Goal: Find specific page/section: Find specific page/section

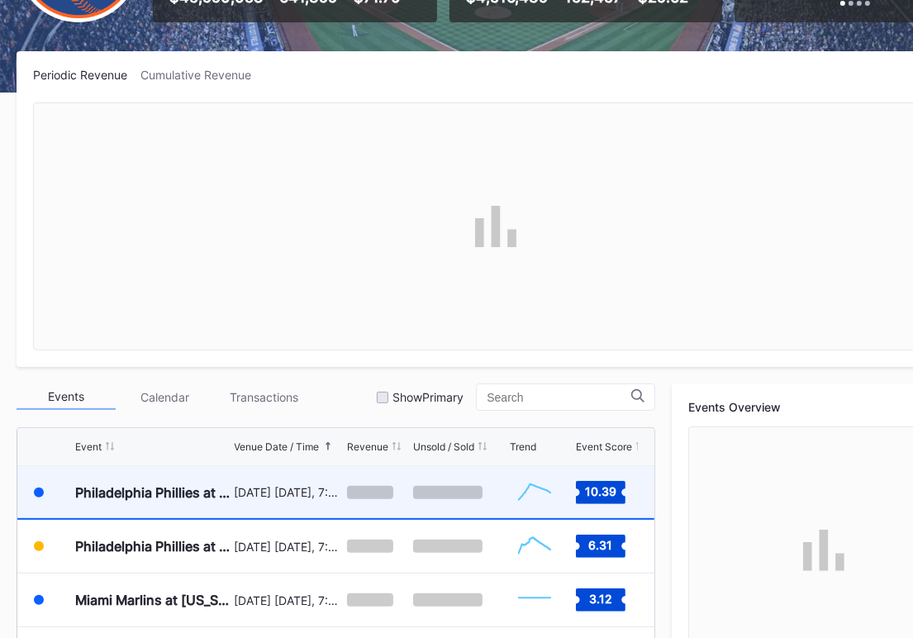
scroll to position [3489, 0]
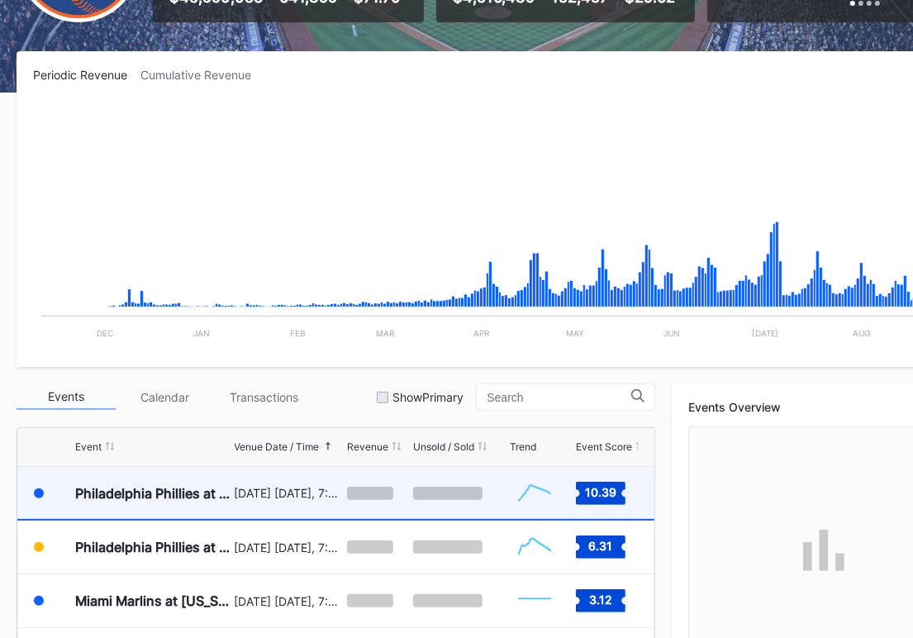
click at [193, 485] on div "Philadelphia Phillies at [US_STATE] Mets (SNY Players Pins Featuring [PERSON_NA…" at bounding box center [152, 493] width 155 height 17
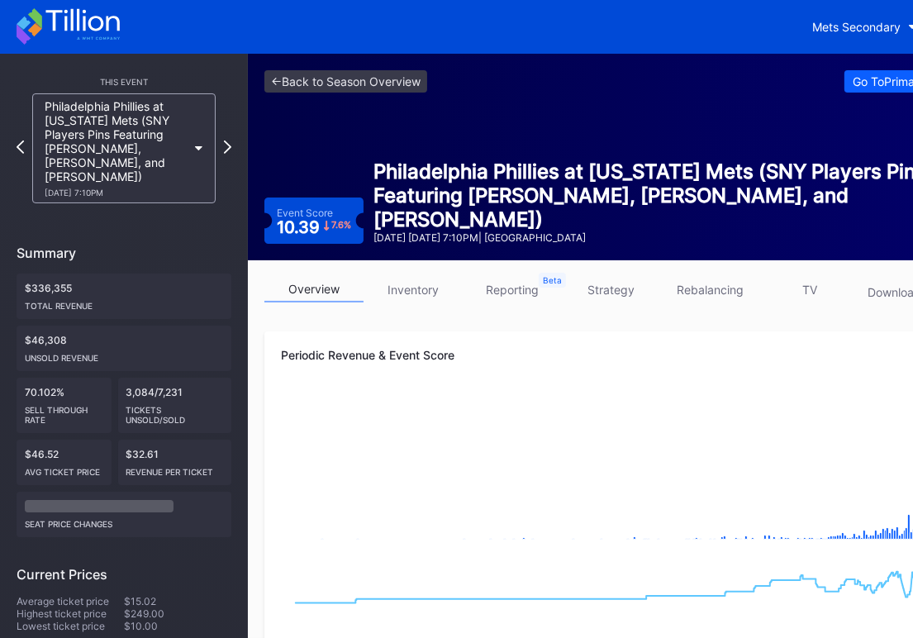
click at [415, 292] on link "inventory" at bounding box center [412, 290] width 99 height 26
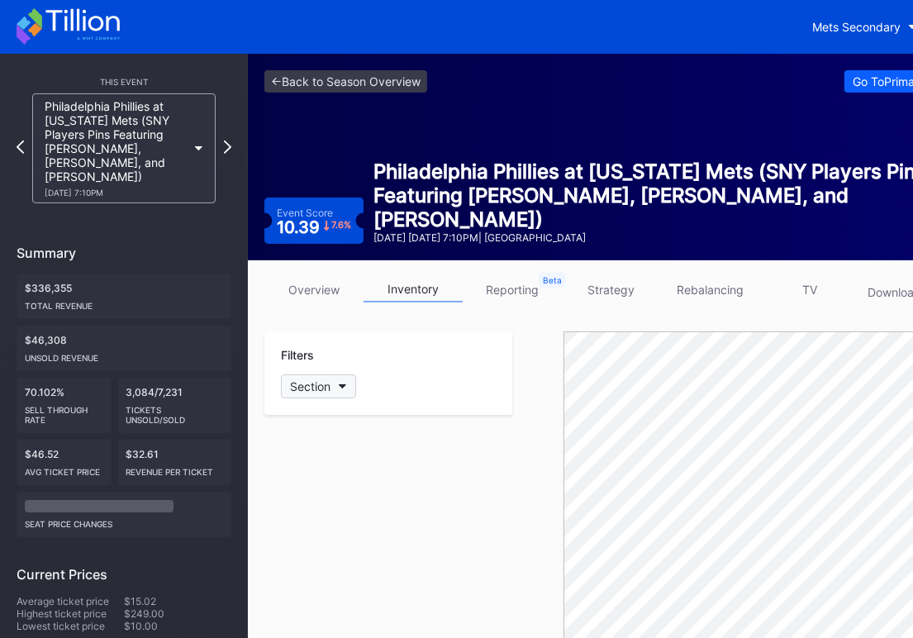
click at [332, 388] on button "Section" at bounding box center [318, 386] width 75 height 24
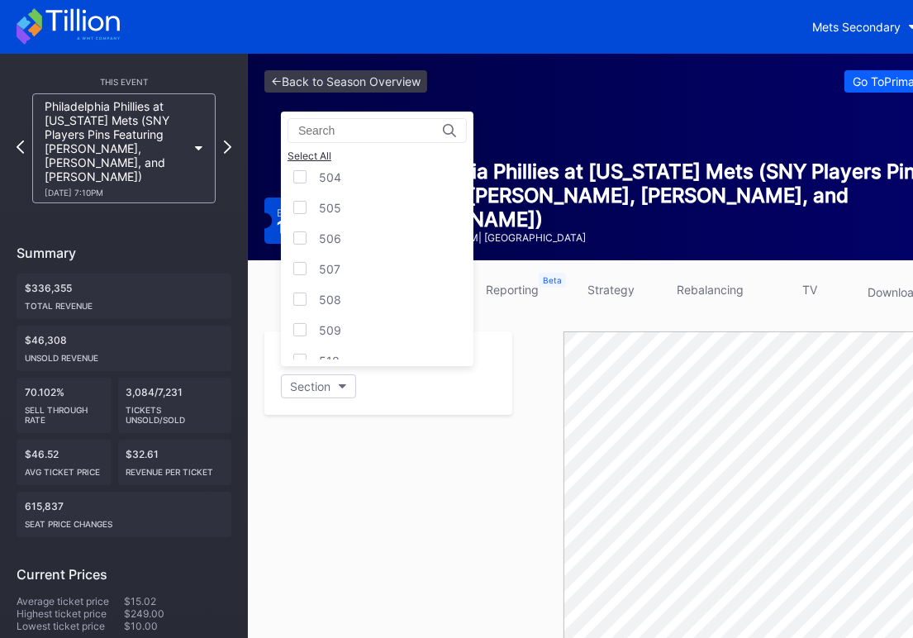
scroll to position [1616, 0]
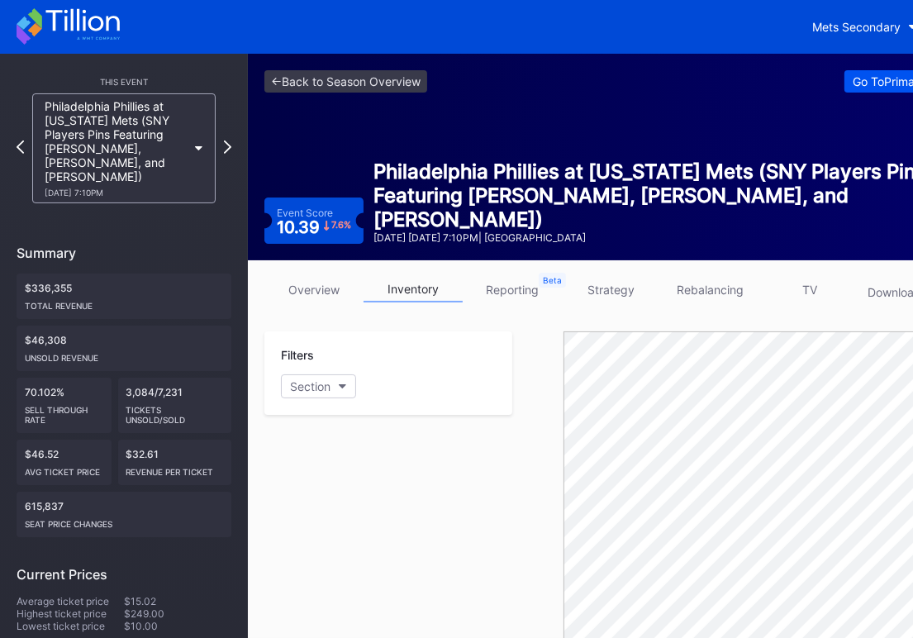
click at [855, 76] on div "Go To Primary Event ->" at bounding box center [909, 81] width 114 height 14
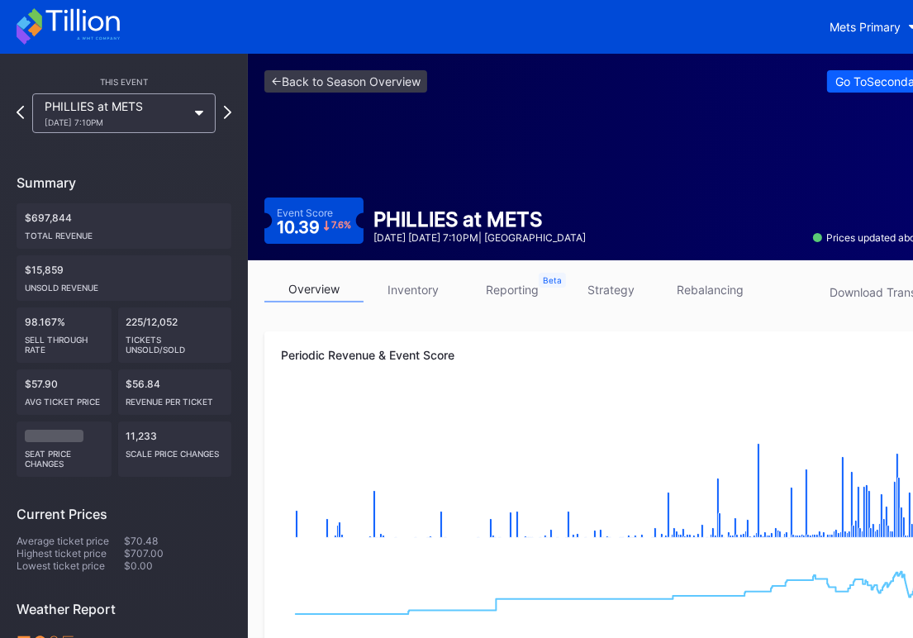
click at [149, 117] on div "[DATE] 7:10PM" at bounding box center [116, 122] width 142 height 10
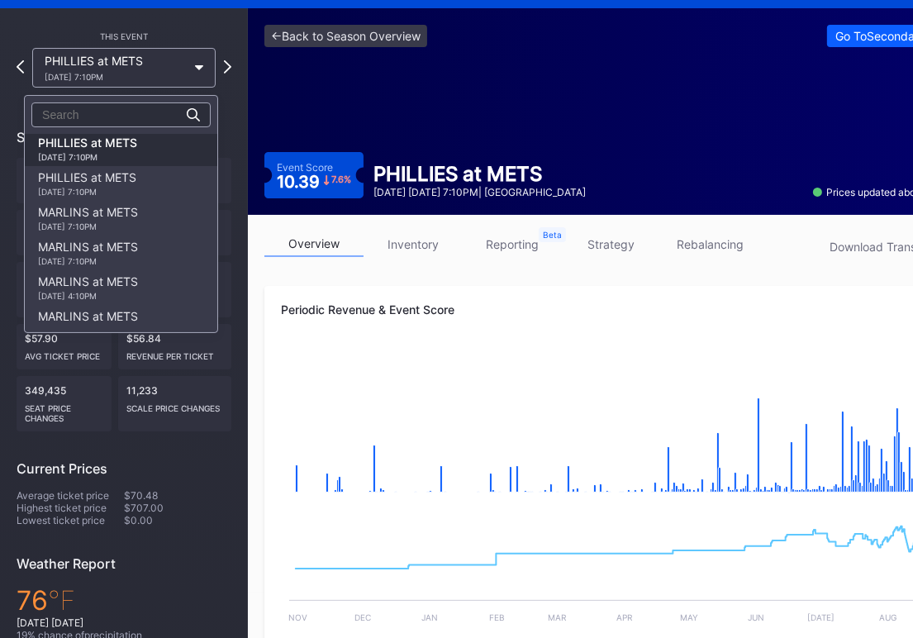
scroll to position [44, 0]
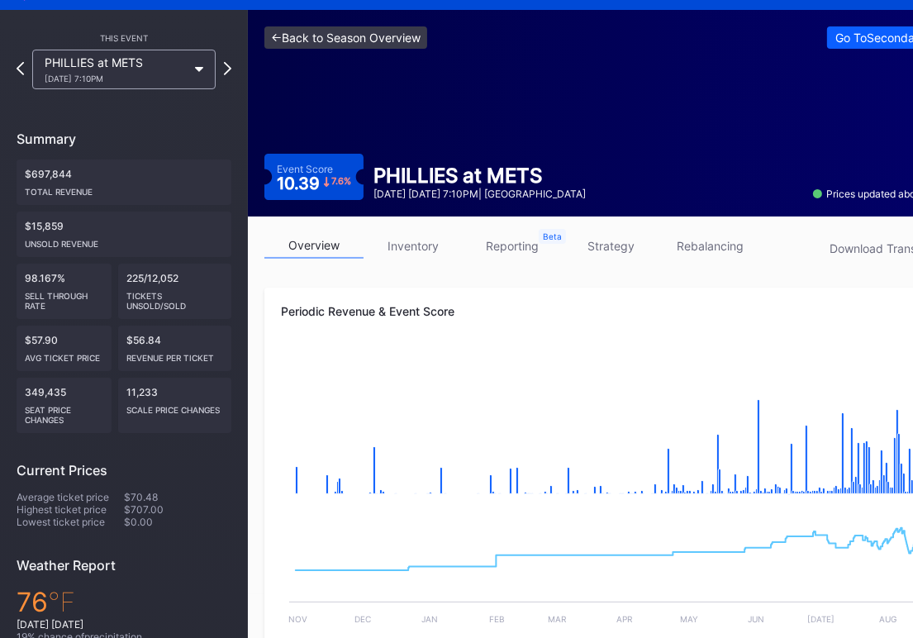
click at [355, 43] on link "<- Back to Season Overview" at bounding box center [345, 37] width 163 height 22
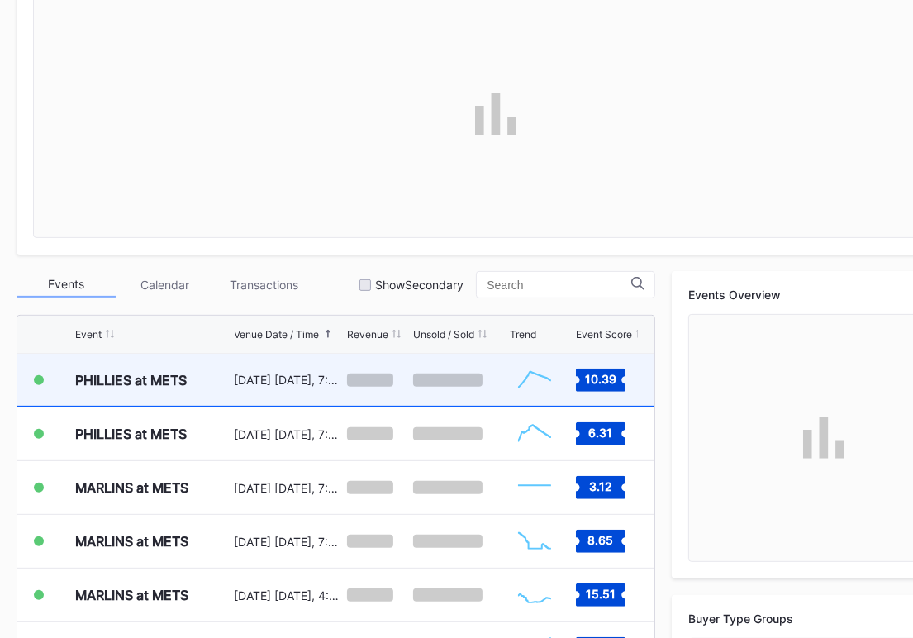
scroll to position [3489, 0]
click at [283, 381] on div "[DATE] [DATE], 7:10PM" at bounding box center [289, 380] width 108 height 14
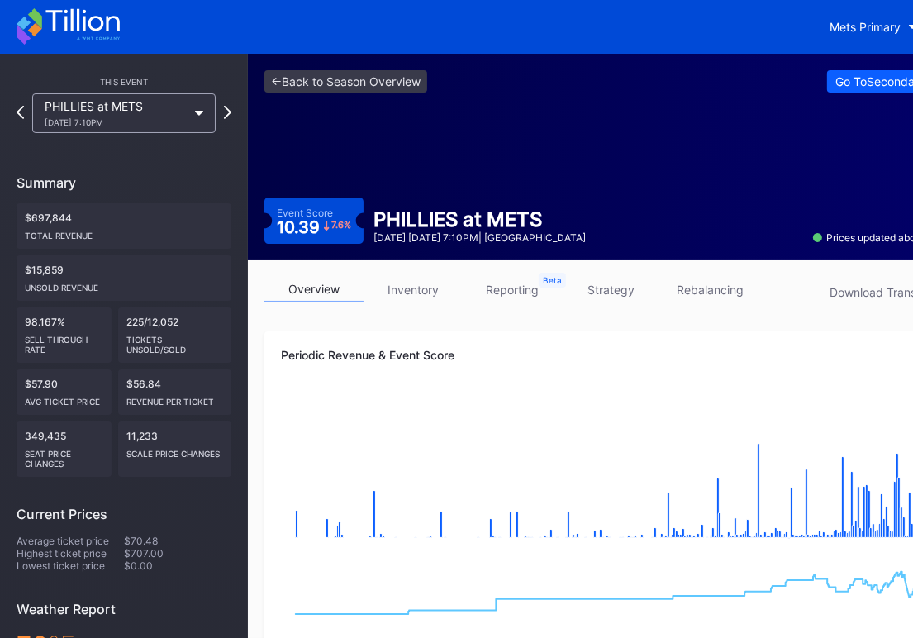
click at [686, 295] on link "rebalancing" at bounding box center [710, 290] width 99 height 26
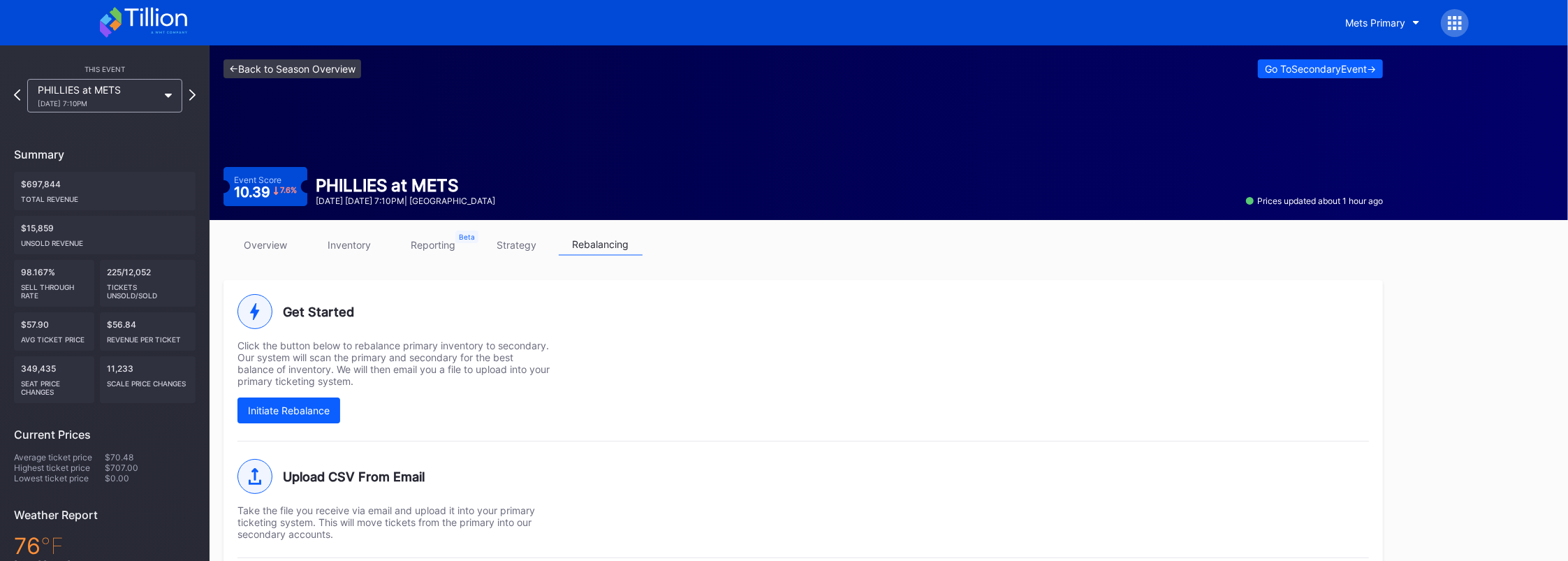
click at [284, 63] on link "<- Back to Season Overview" at bounding box center [292, 69] width 138 height 19
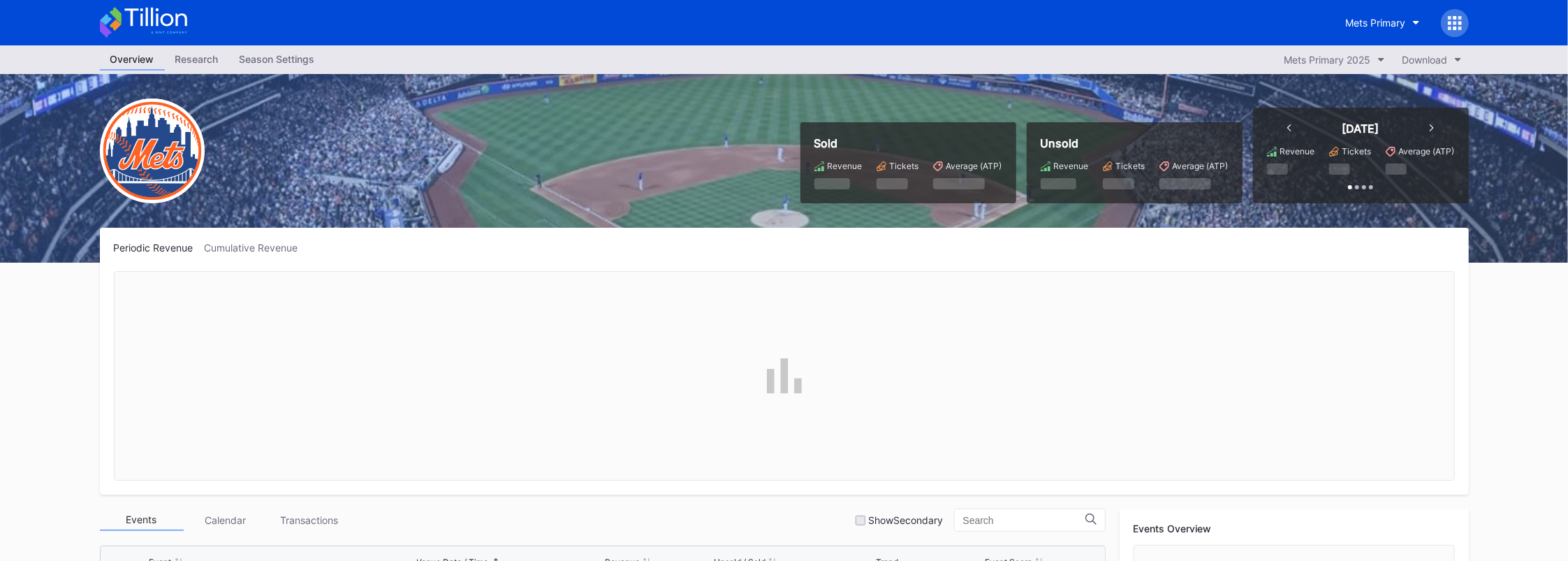
scroll to position [2953, 0]
click at [785, 15] on button "Mets Primary" at bounding box center [1383, 23] width 95 height 26
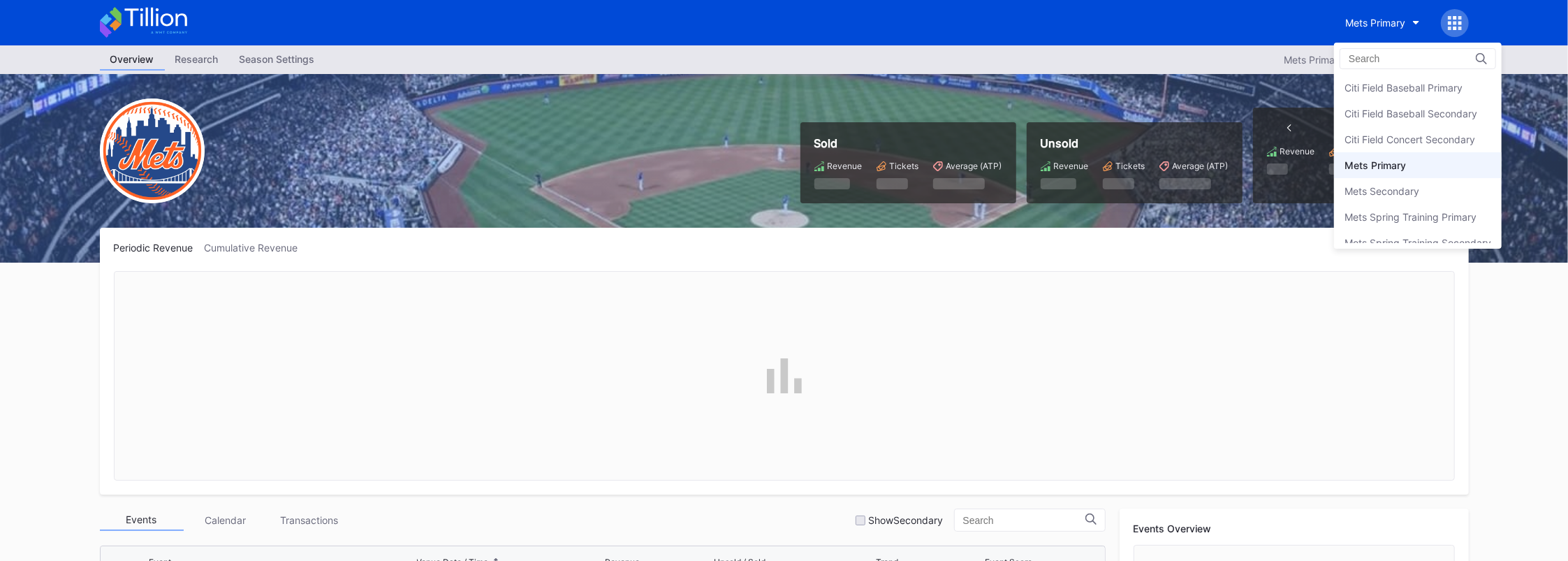
scroll to position [13, 0]
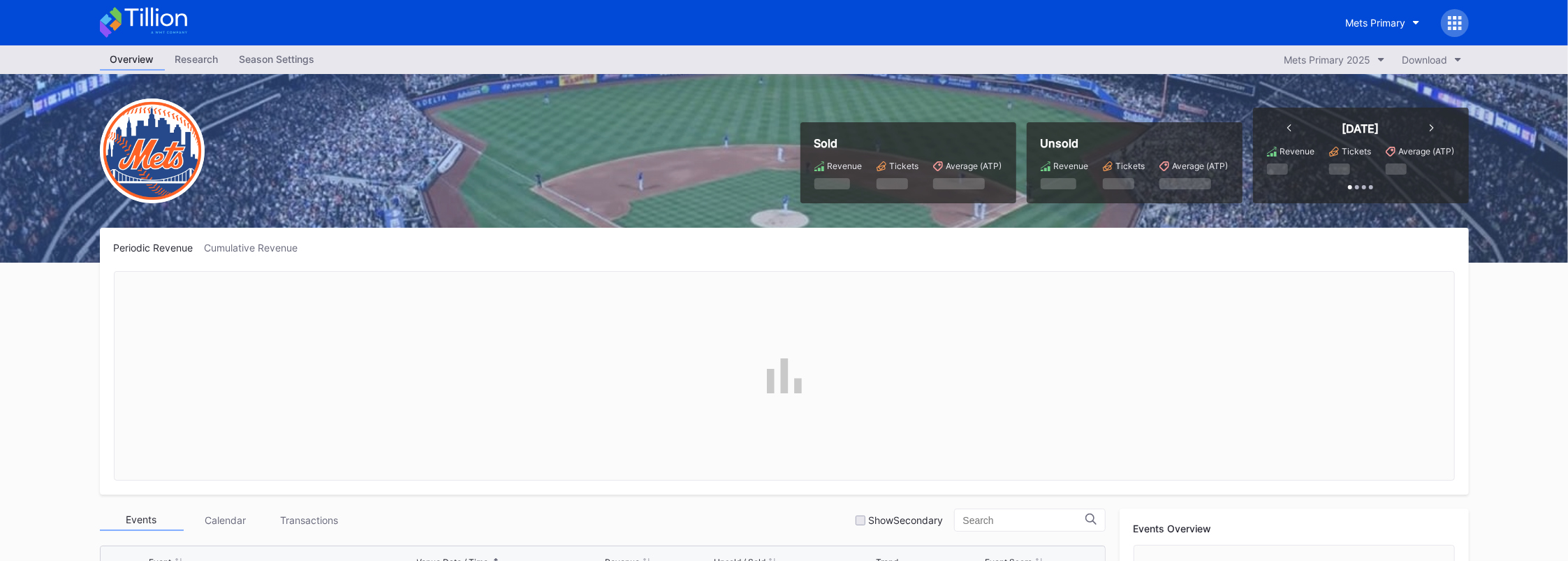
click at [785, 24] on icon at bounding box center [1450, 23] width 3 height 3
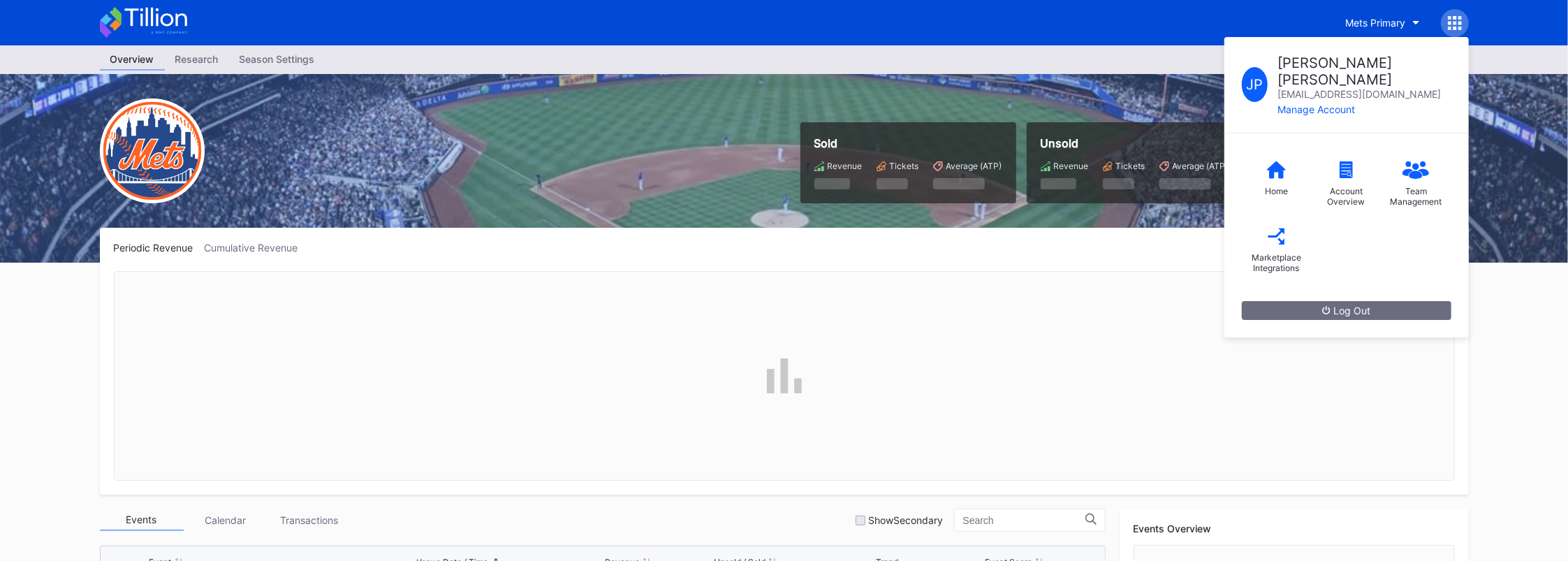
click at [118, 11] on icon at bounding box center [143, 22] width 87 height 30
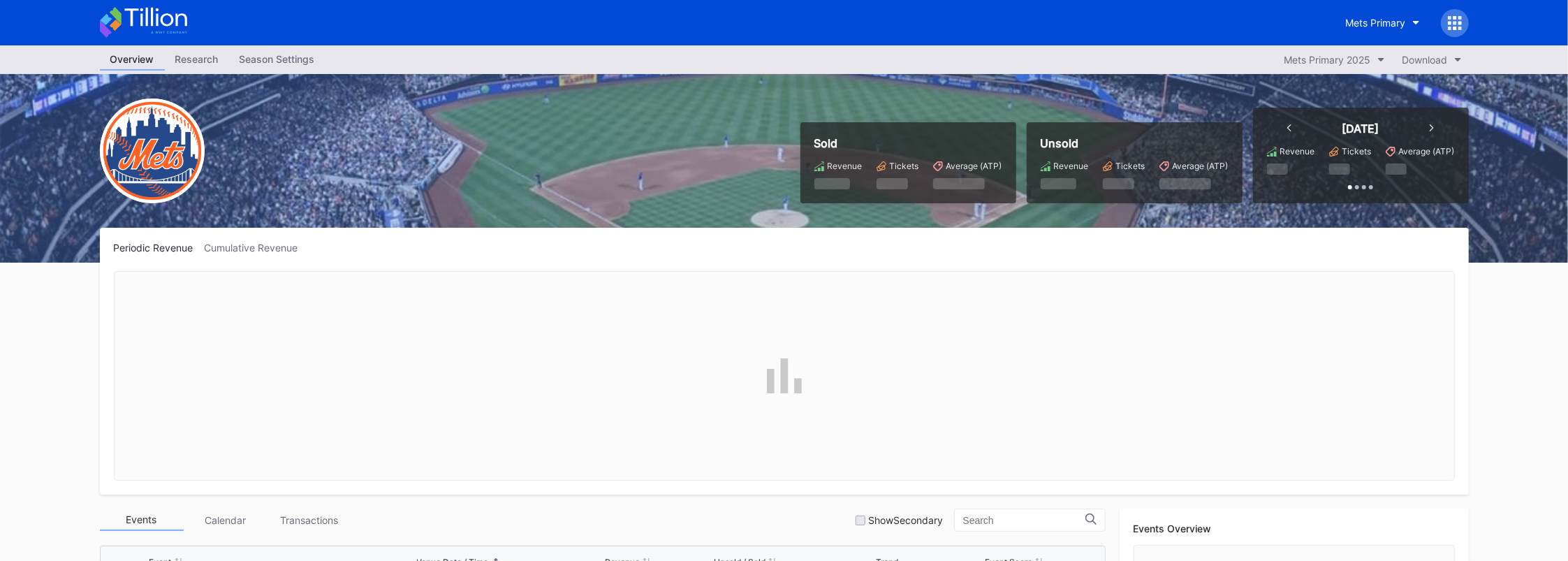
scroll to position [2953, 0]
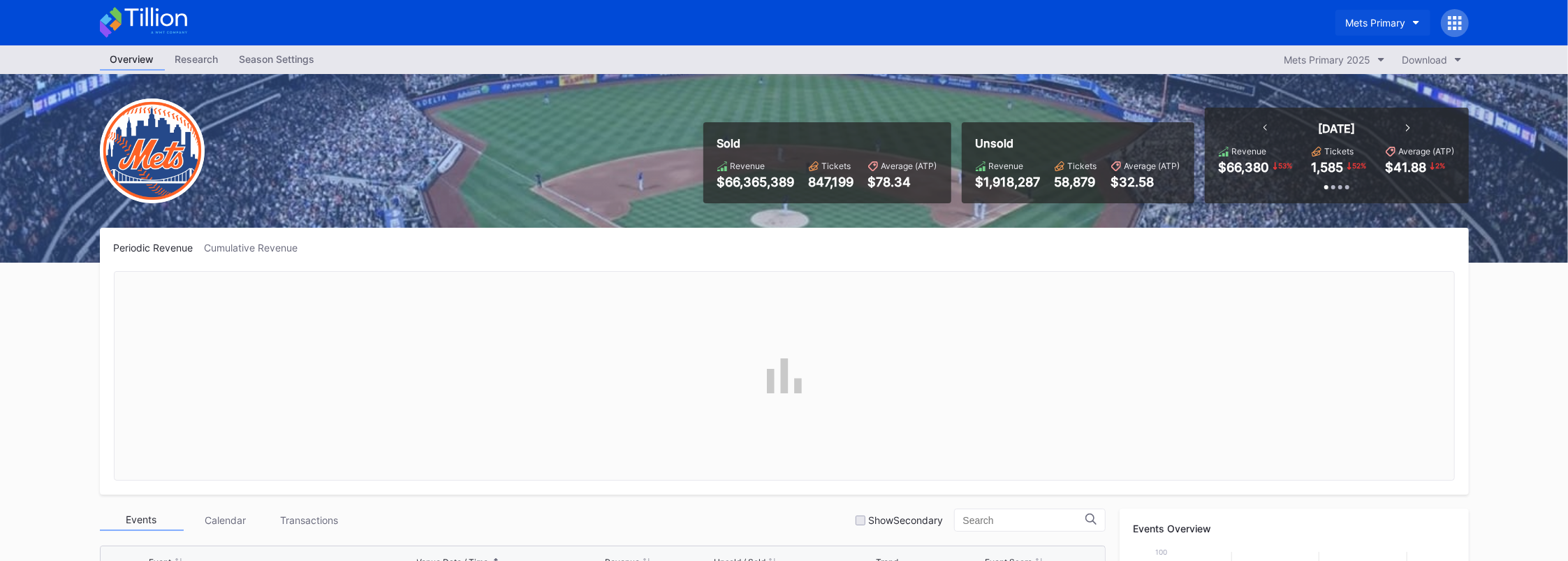
click at [785, 30] on button "Mets Primary" at bounding box center [1383, 23] width 95 height 26
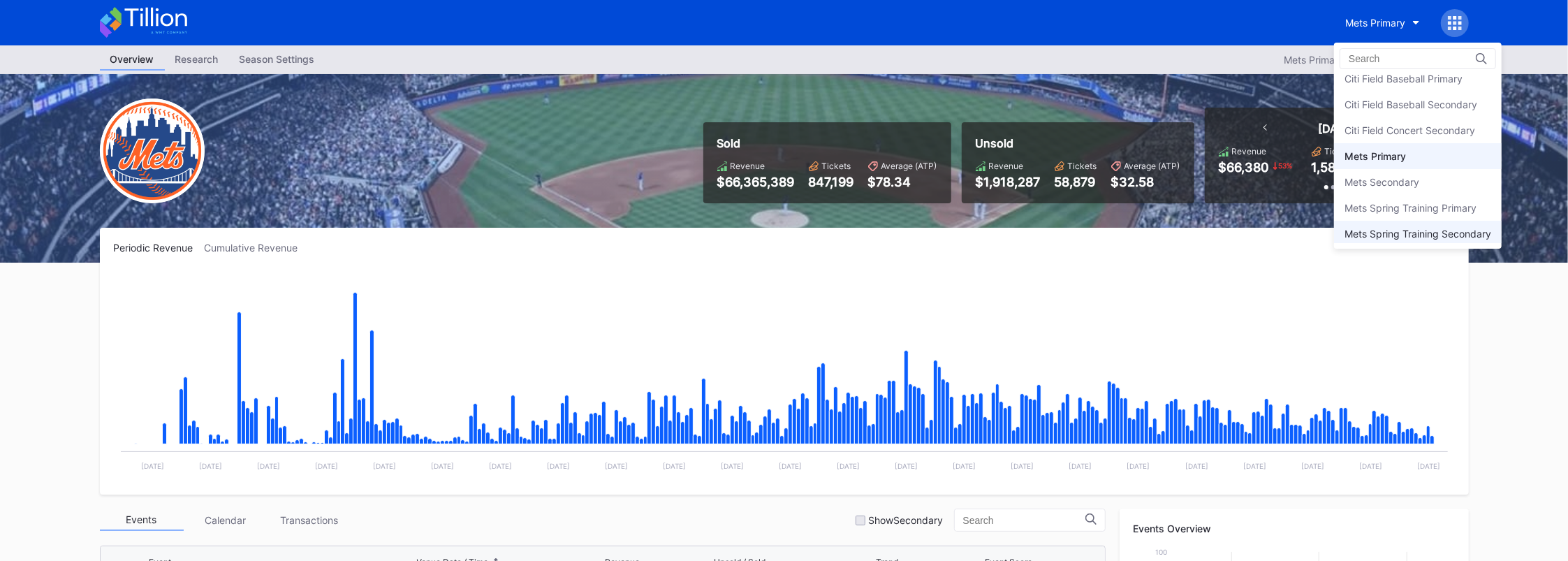
scroll to position [13, 0]
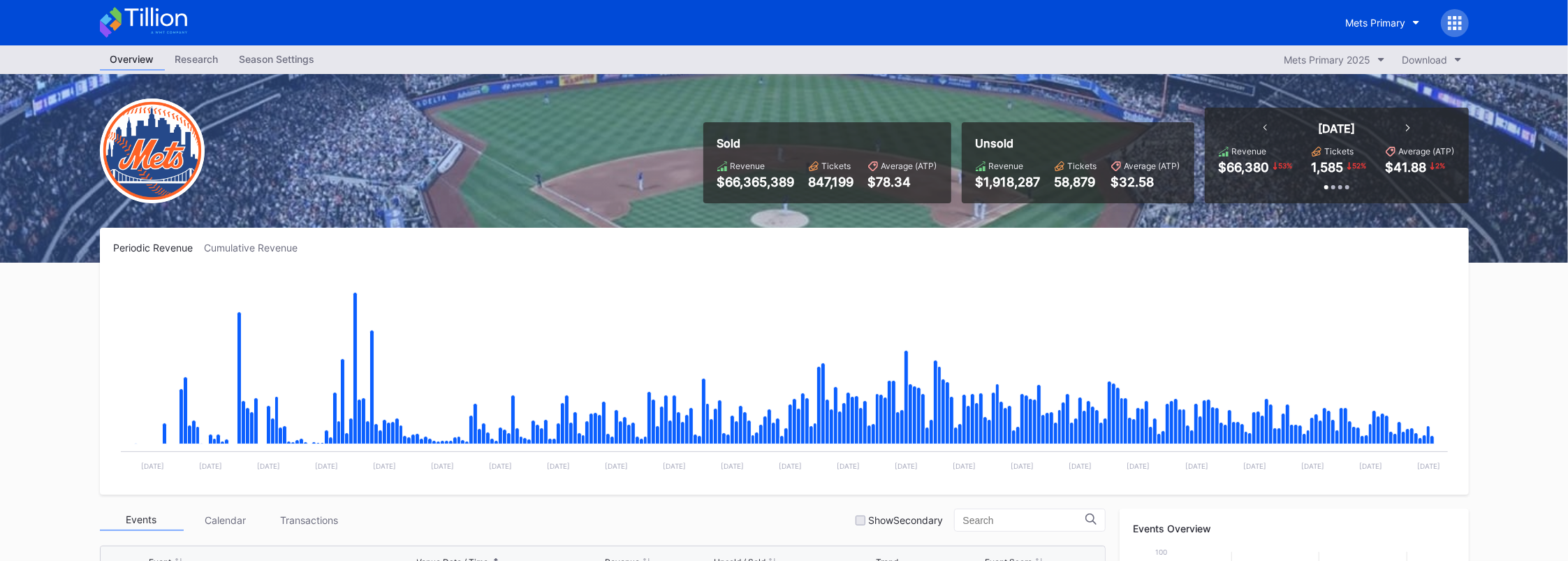
click at [785, 24] on div "Mets Primary" at bounding box center [785, 23] width 1397 height 46
click at [785, 26] on div at bounding box center [1455, 23] width 28 height 28
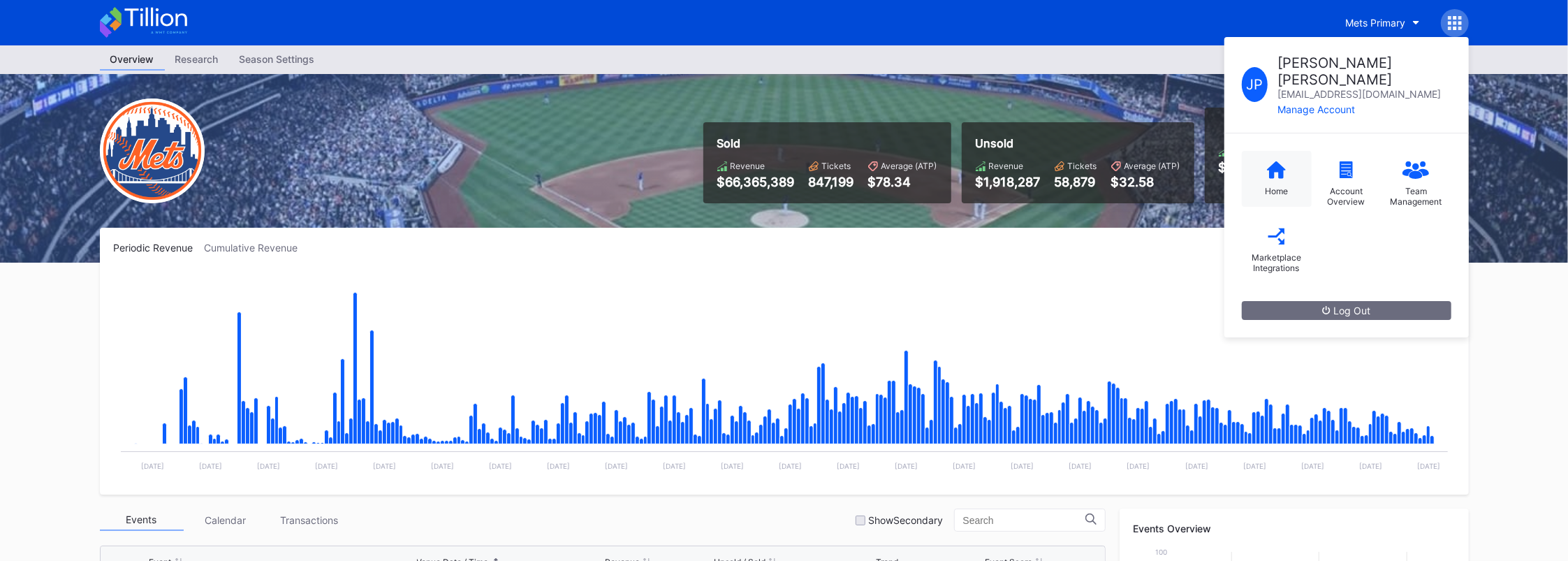
click at [785, 172] on div "Home" at bounding box center [1277, 179] width 70 height 56
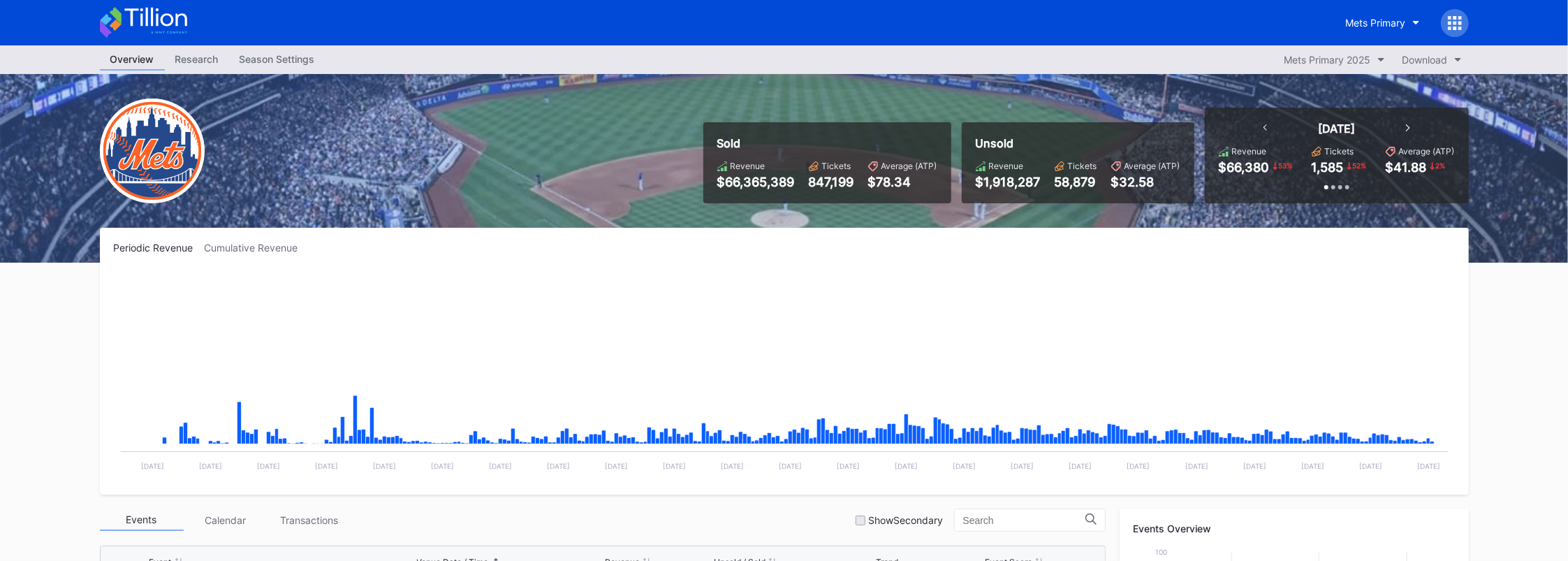
scroll to position [2953, 0]
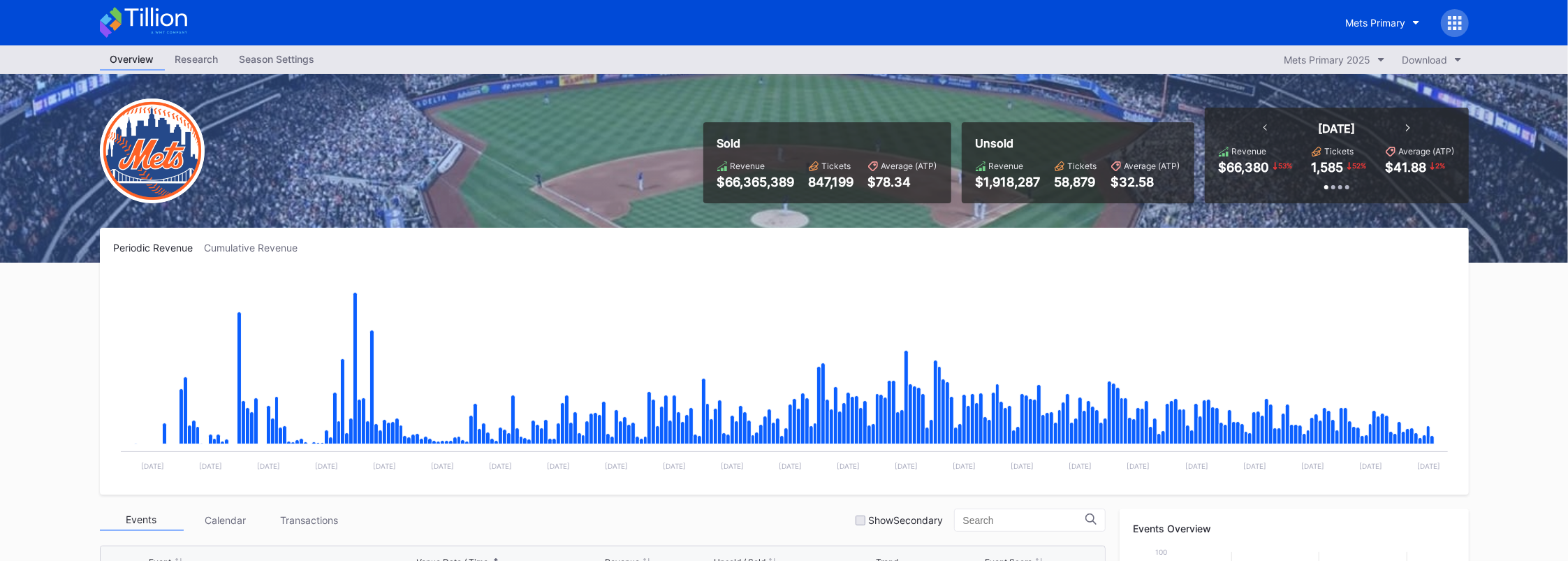
click at [785, 21] on icon at bounding box center [1455, 23] width 14 height 14
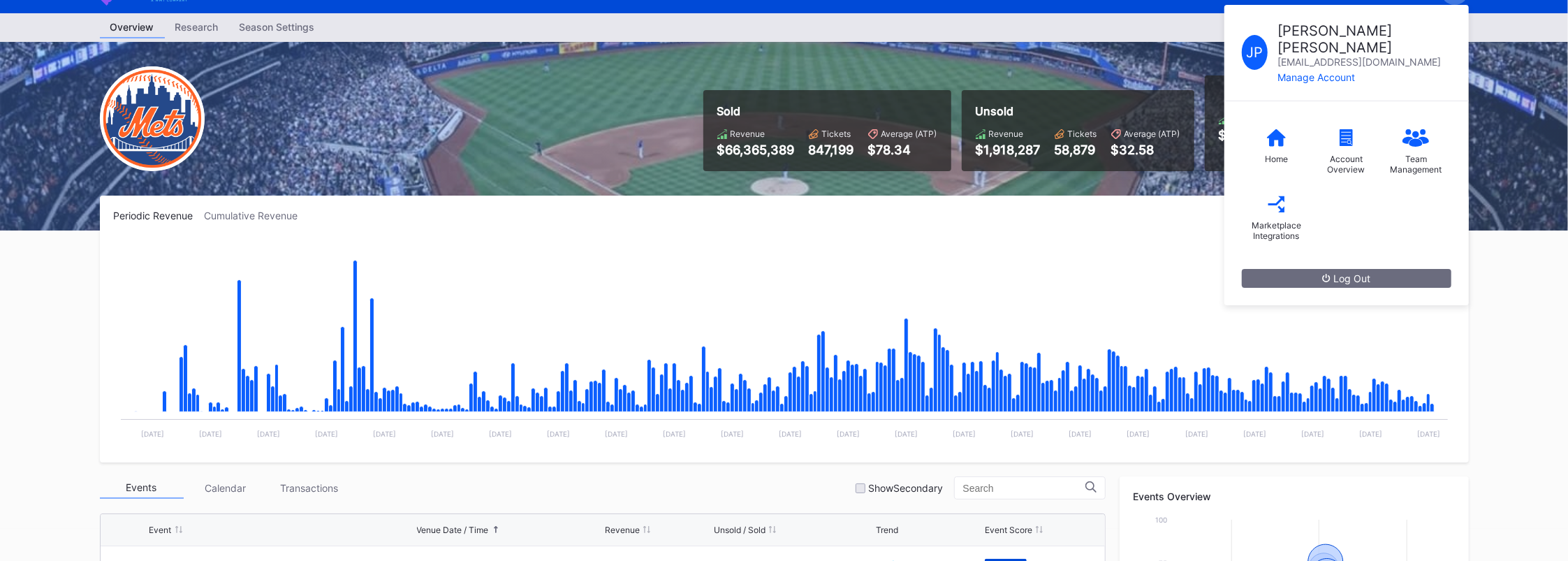
scroll to position [0, 0]
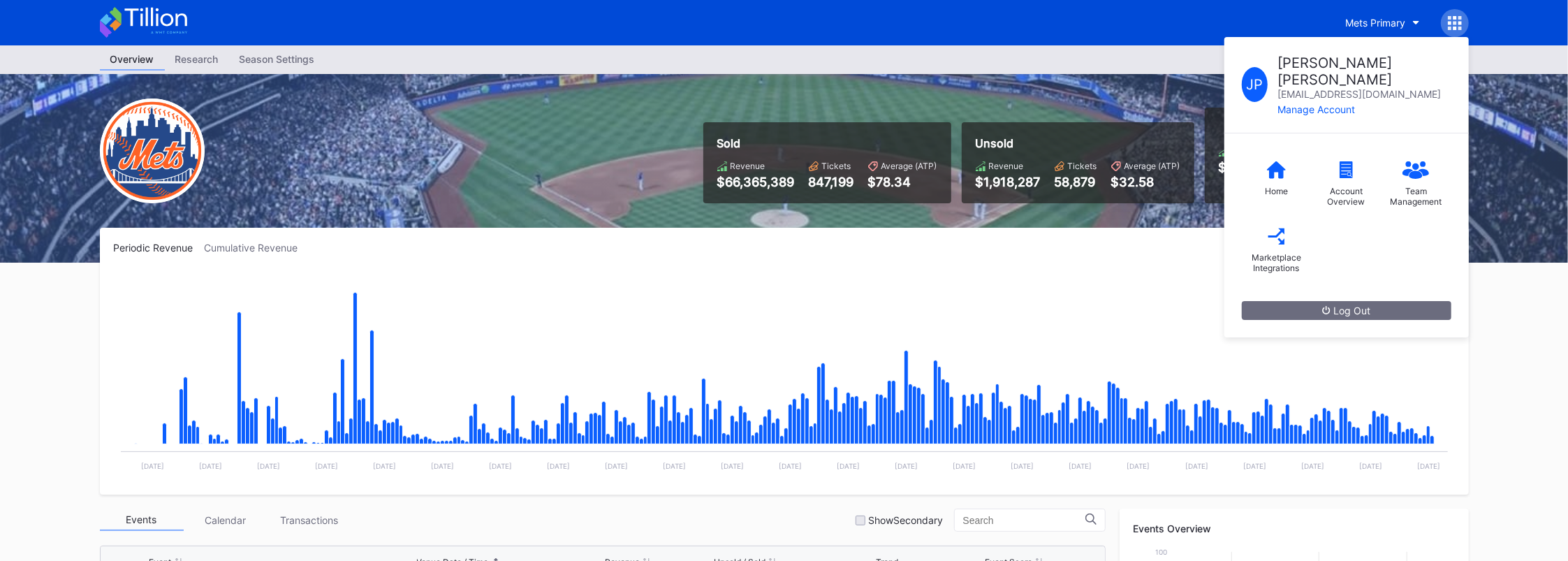
click at [756, 88] on div "Sold Revenue $66,365,389 Tickets 847,199 Average (ATP) $78.34 Unsold Revenue $1…" at bounding box center [785, 168] width 1397 height 189
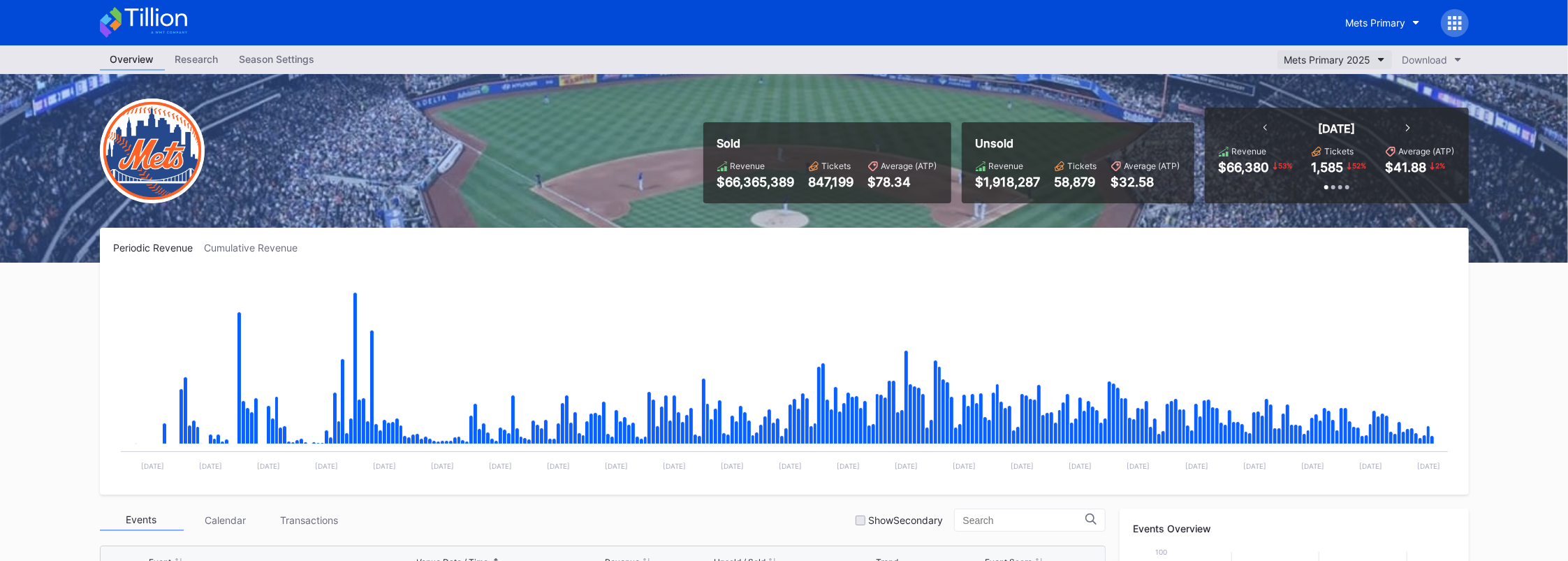
click at [785, 62] on button "Mets Primary 2025" at bounding box center [1335, 59] width 114 height 19
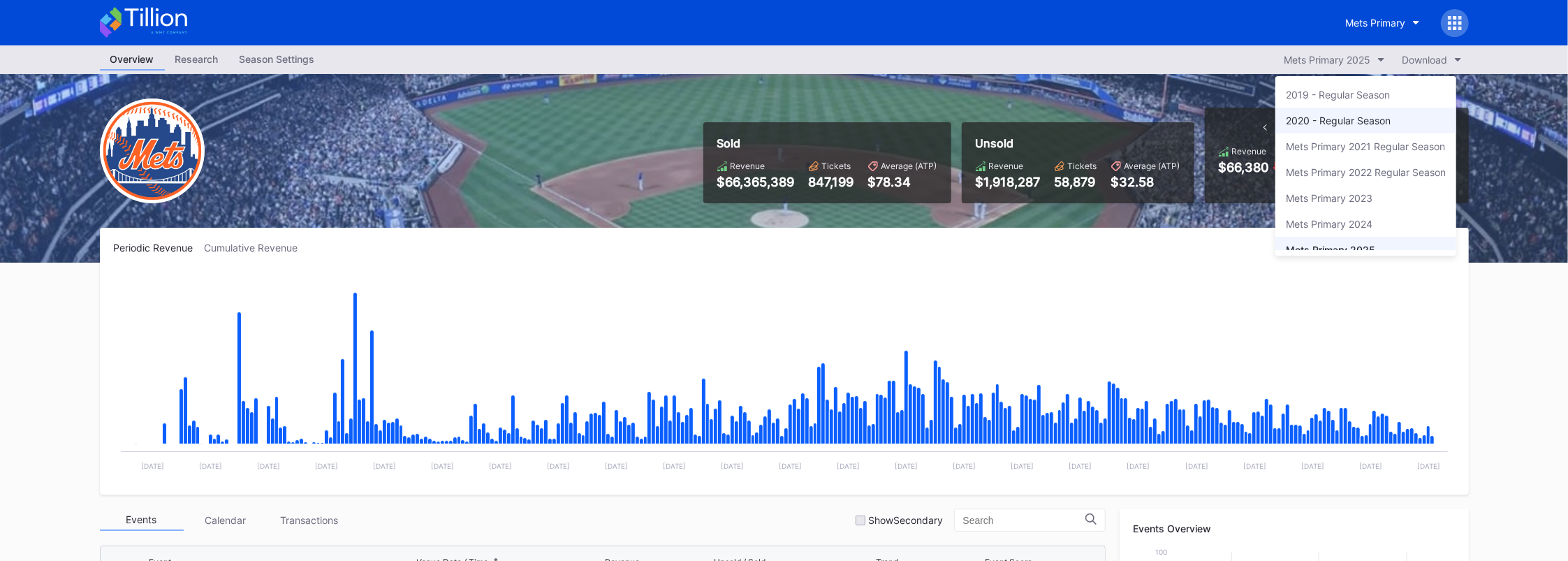
scroll to position [13, 0]
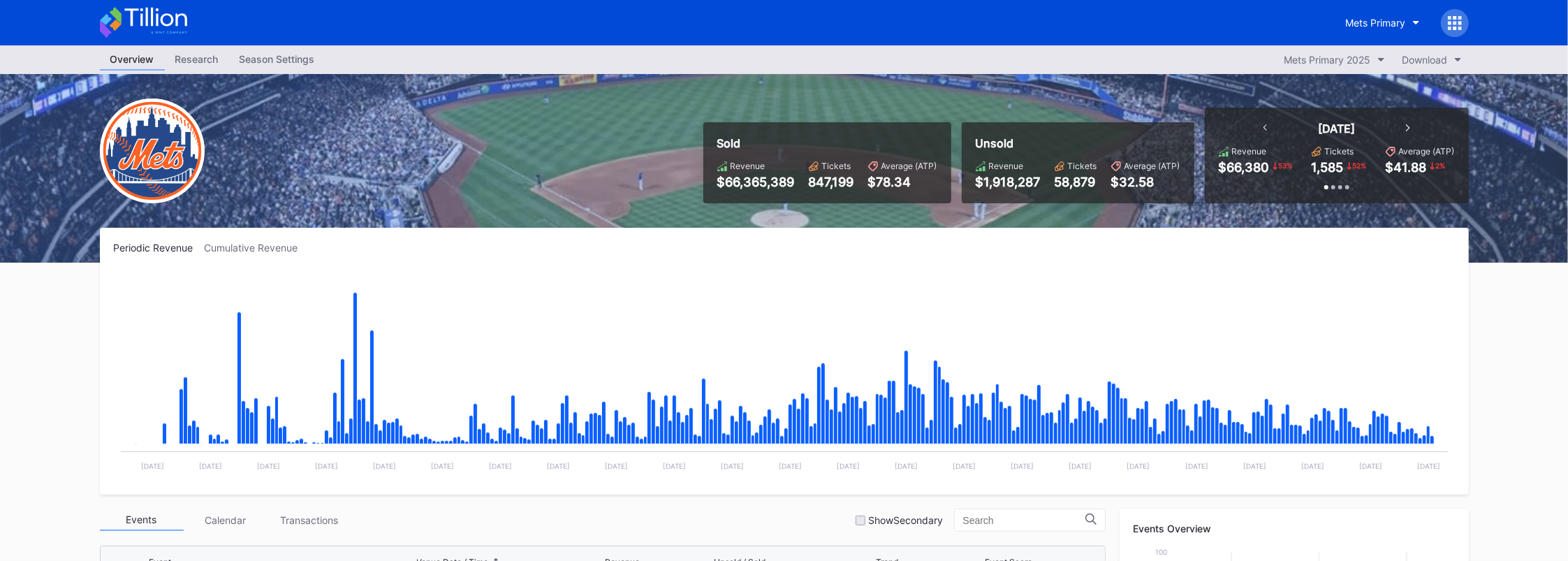
click at [785, 55] on div "Download" at bounding box center [1426, 60] width 46 height 12
click at [785, 33] on button "Mets Primary" at bounding box center [1383, 23] width 95 height 26
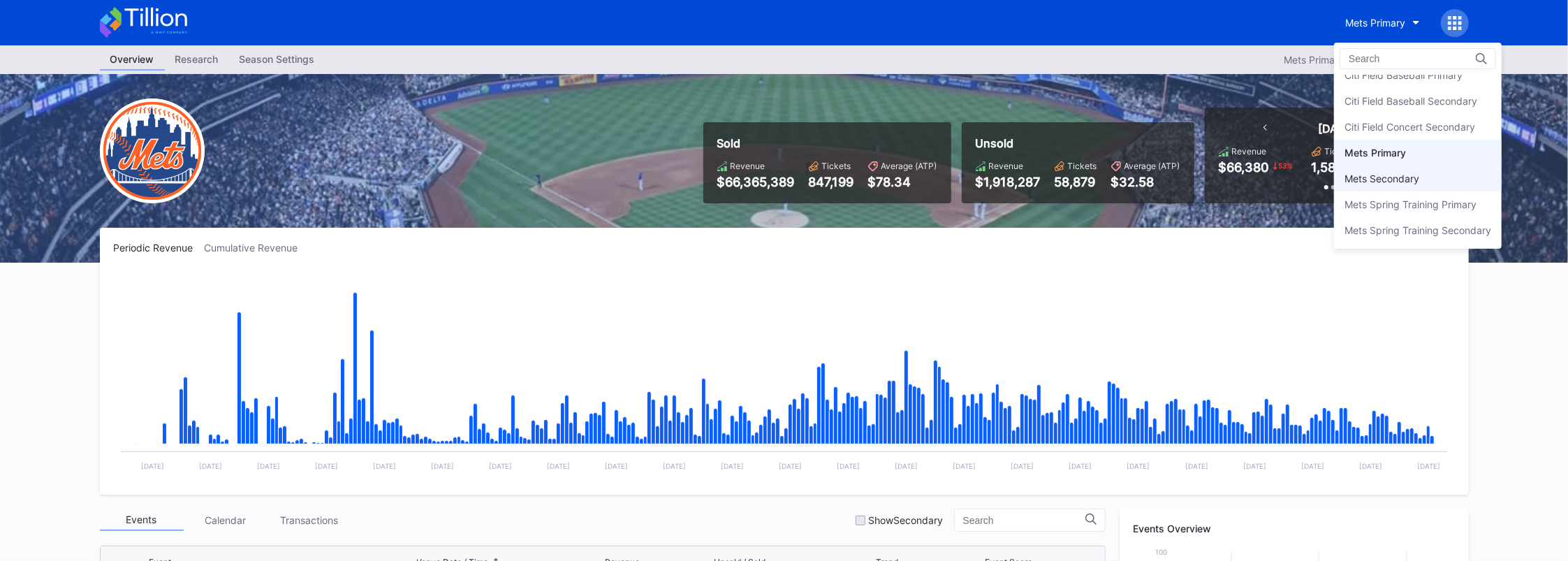
click at [785, 173] on div "Mets Secondary" at bounding box center [1382, 179] width 74 height 12
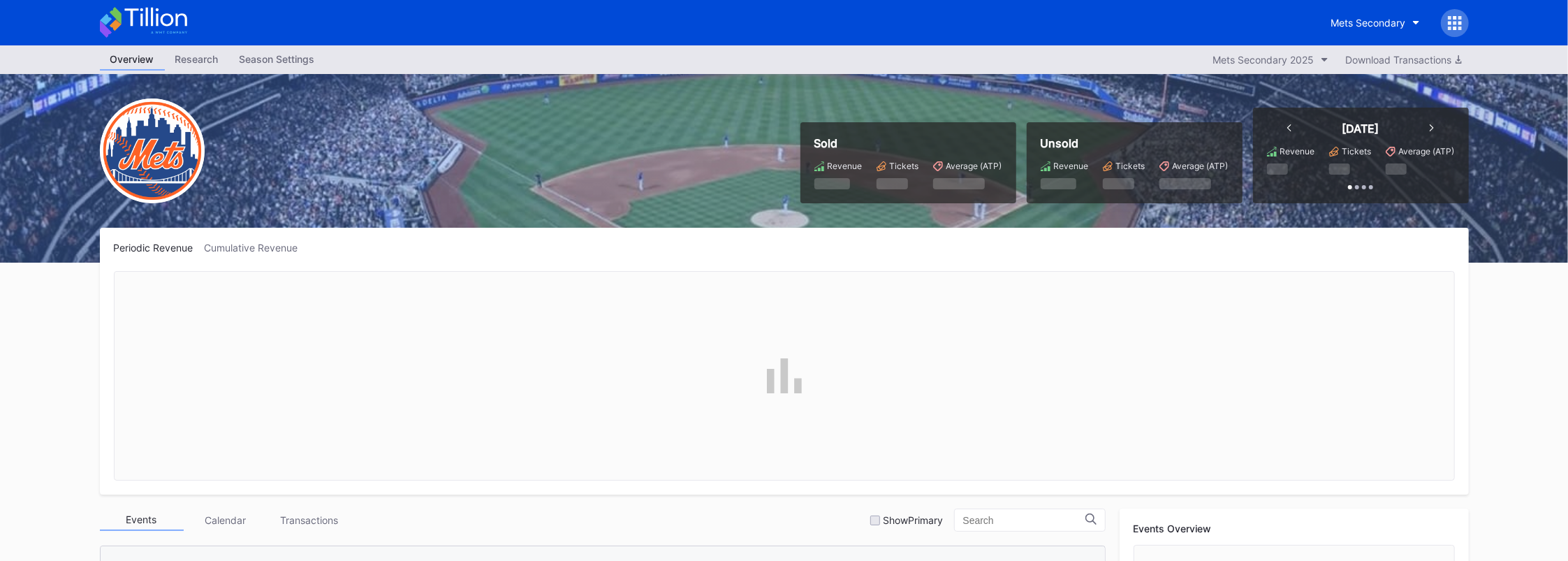
click at [785, 30] on div at bounding box center [1455, 23] width 28 height 28
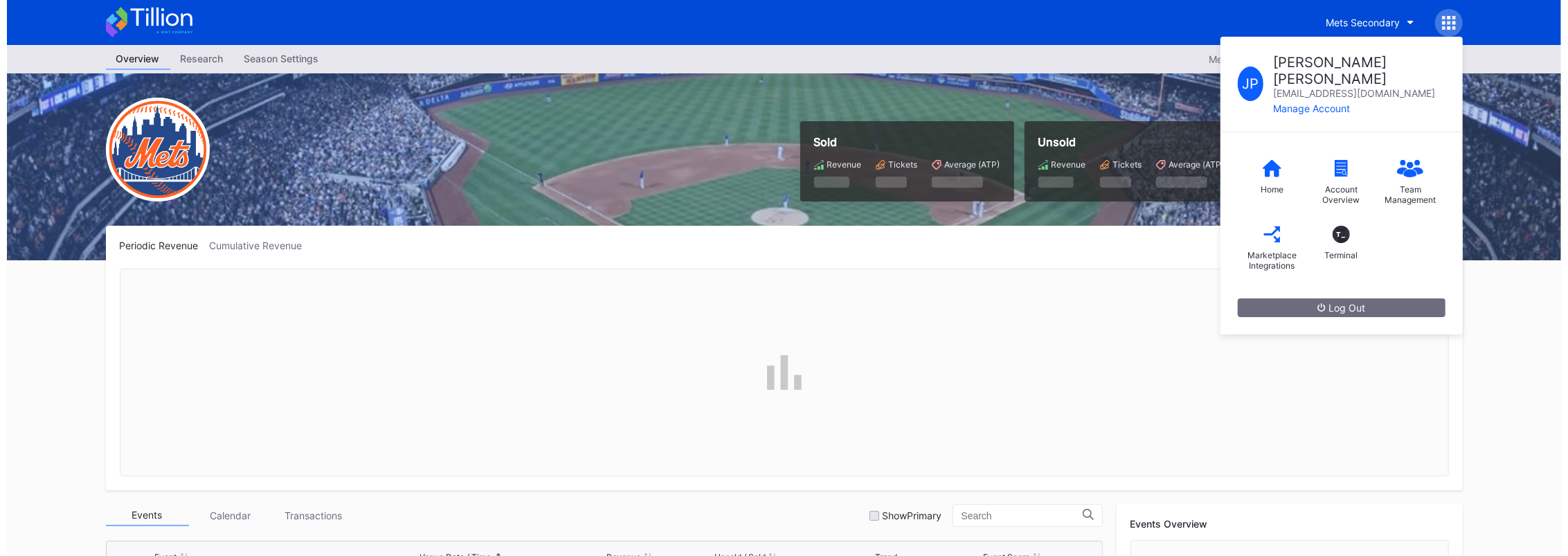
scroll to position [2927, 0]
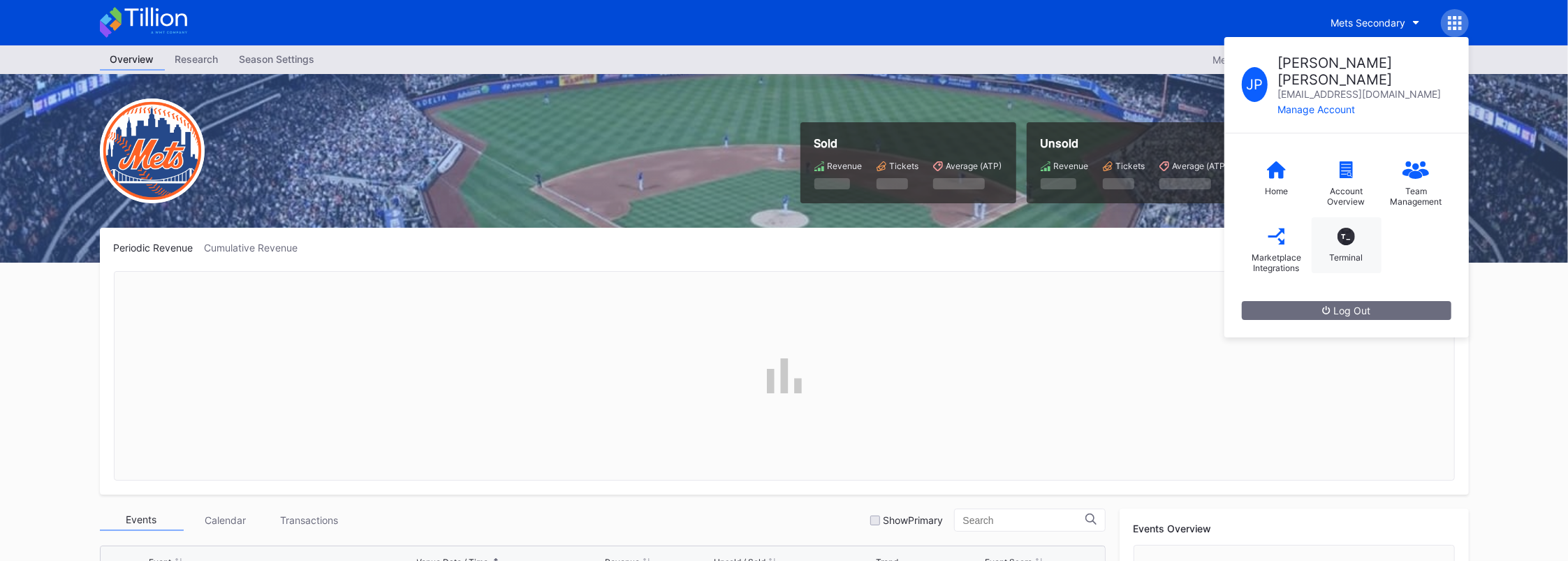
click at [785, 247] on div "T_ Terminal" at bounding box center [1346, 245] width 70 height 56
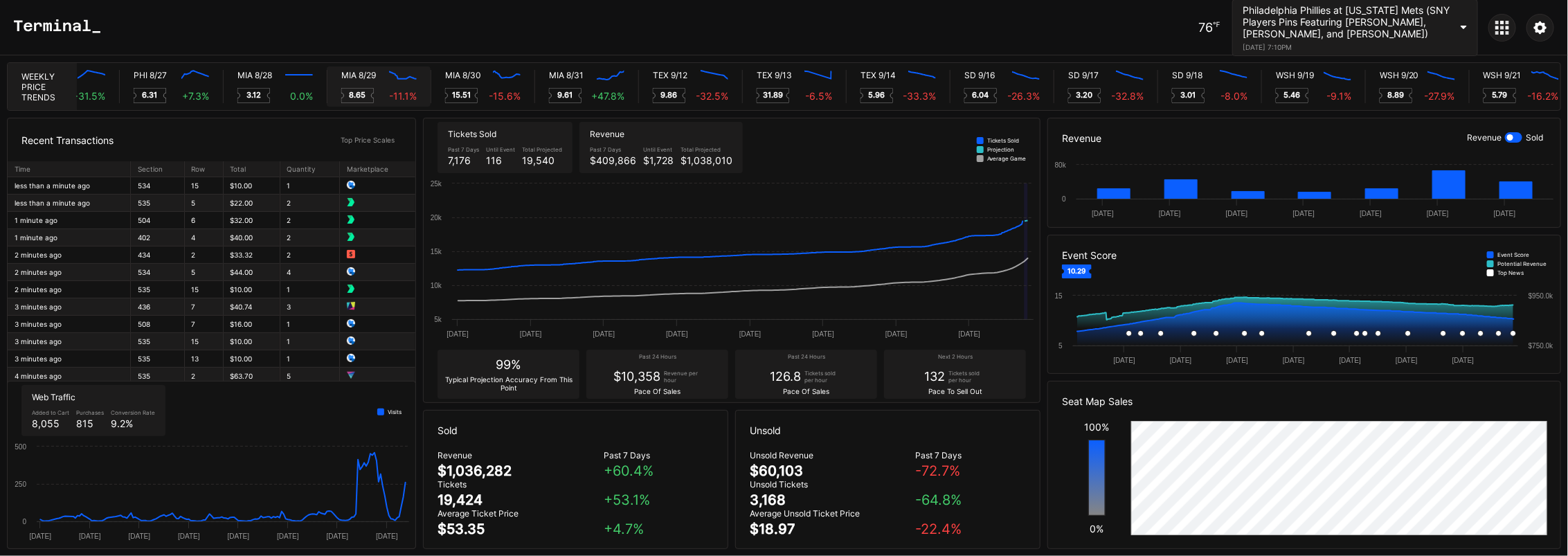
scroll to position [0, 6813]
click at [396, 85] on div "MIA 8/29 Created with Highcharts 11.2.0 8.65 -11.1 %" at bounding box center [376, 86] width 104 height 34
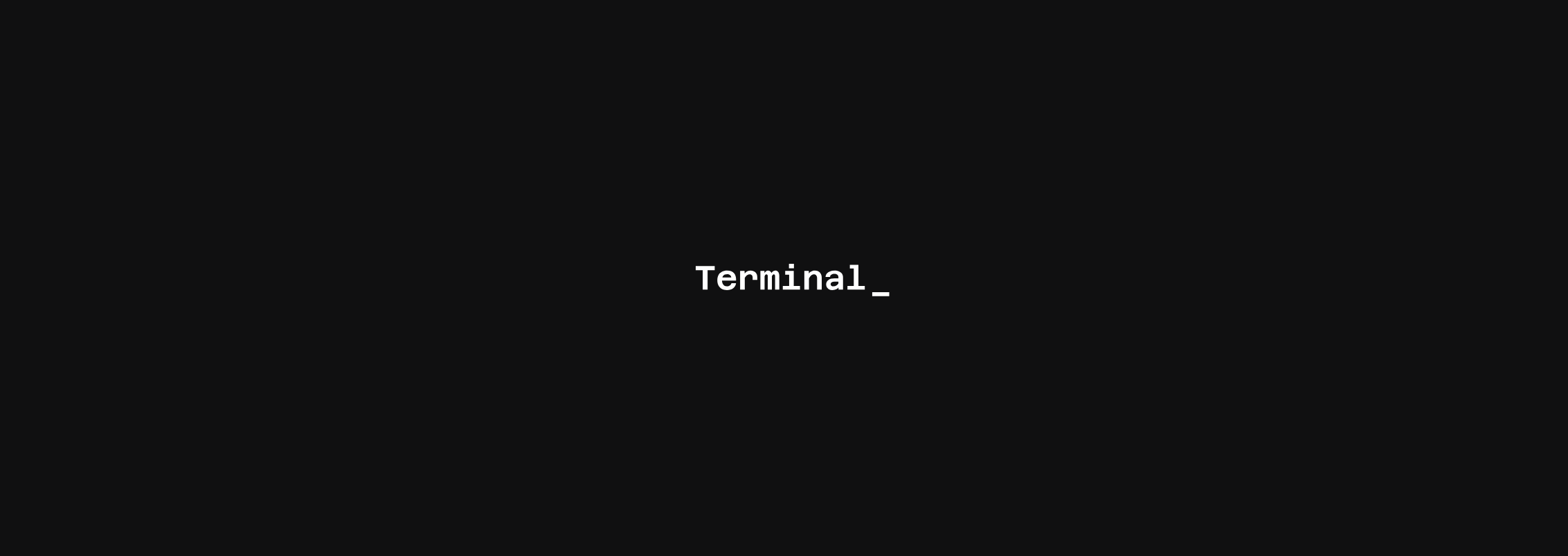
scroll to position [0, 6647]
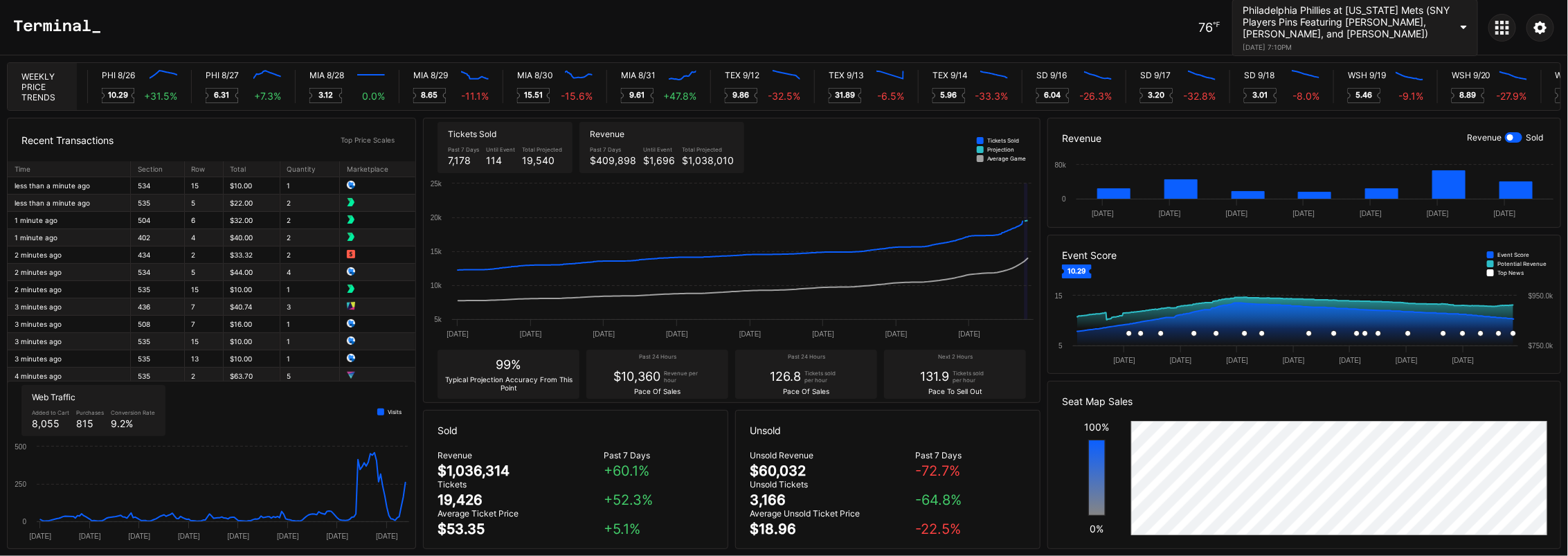
click at [778, 30] on div "Philadelphia Phillies at [US_STATE] Mets (SNY Players Pins Featuring [PERSON_NA…" at bounding box center [1354, 28] width 246 height 57
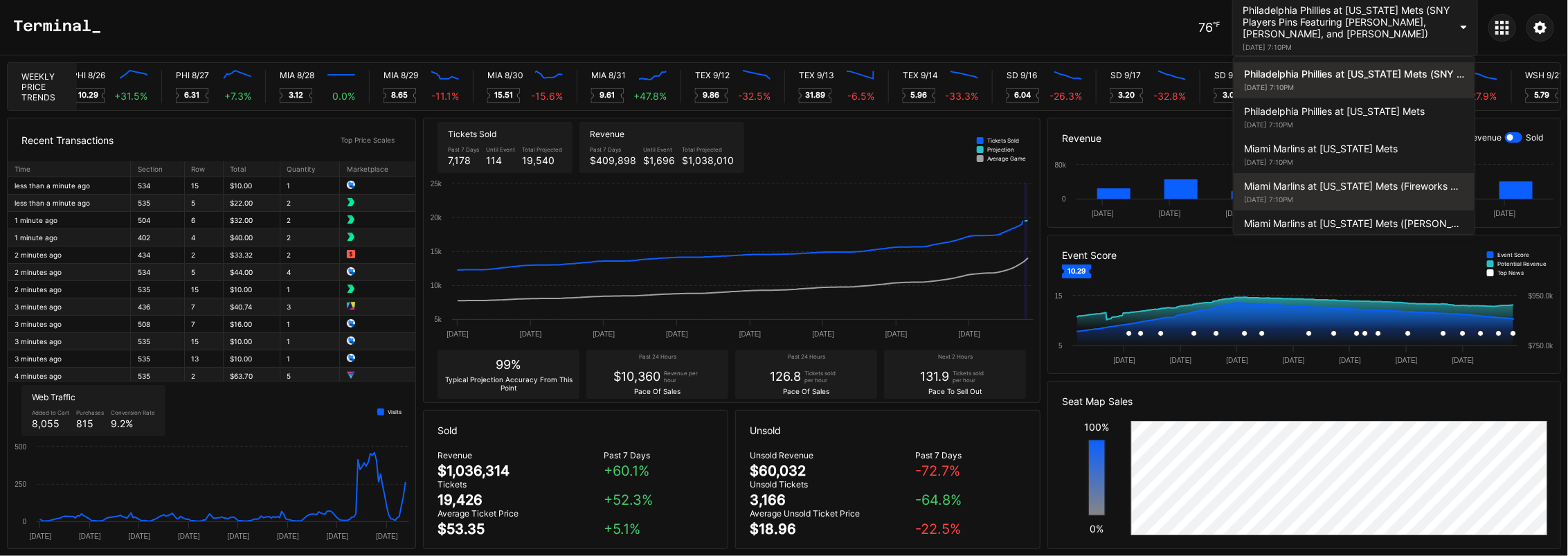
scroll to position [0, 6771]
click at [778, 190] on div "Miami Marlins at [US_STATE] Mets (Fireworks Night)" at bounding box center [1353, 186] width 220 height 12
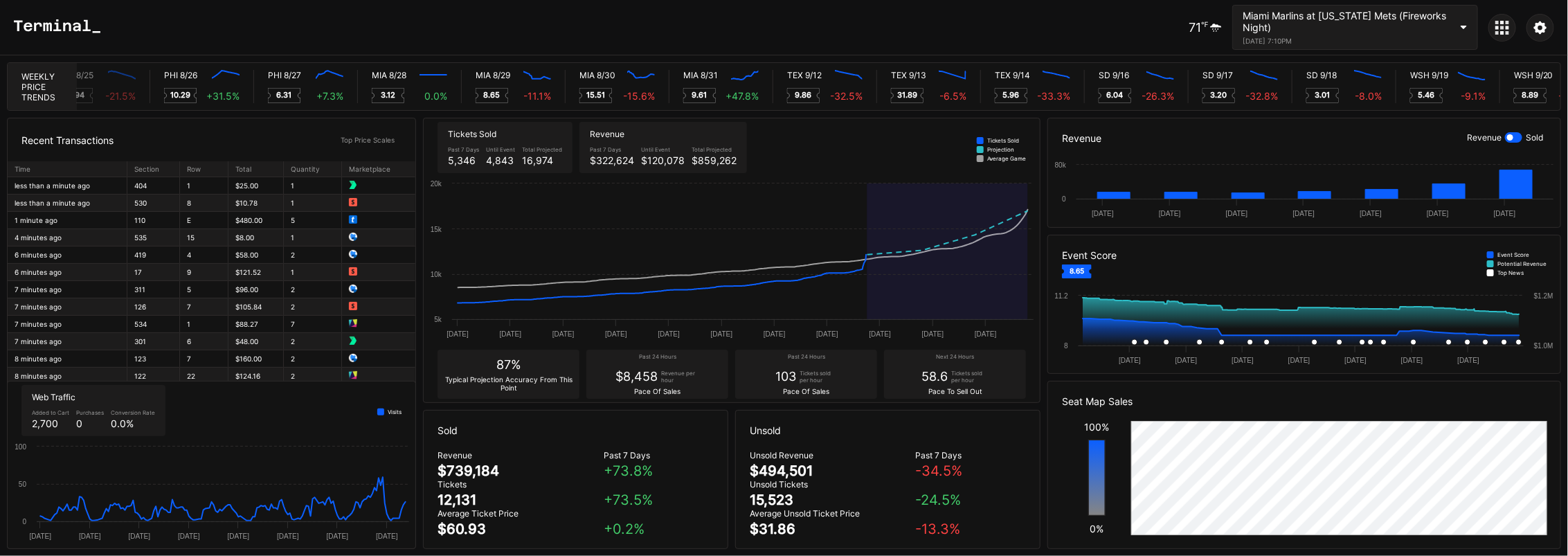
scroll to position [0, 6732]
click at [1508, 29] on icon at bounding box center [1508, 28] width 3 height 3
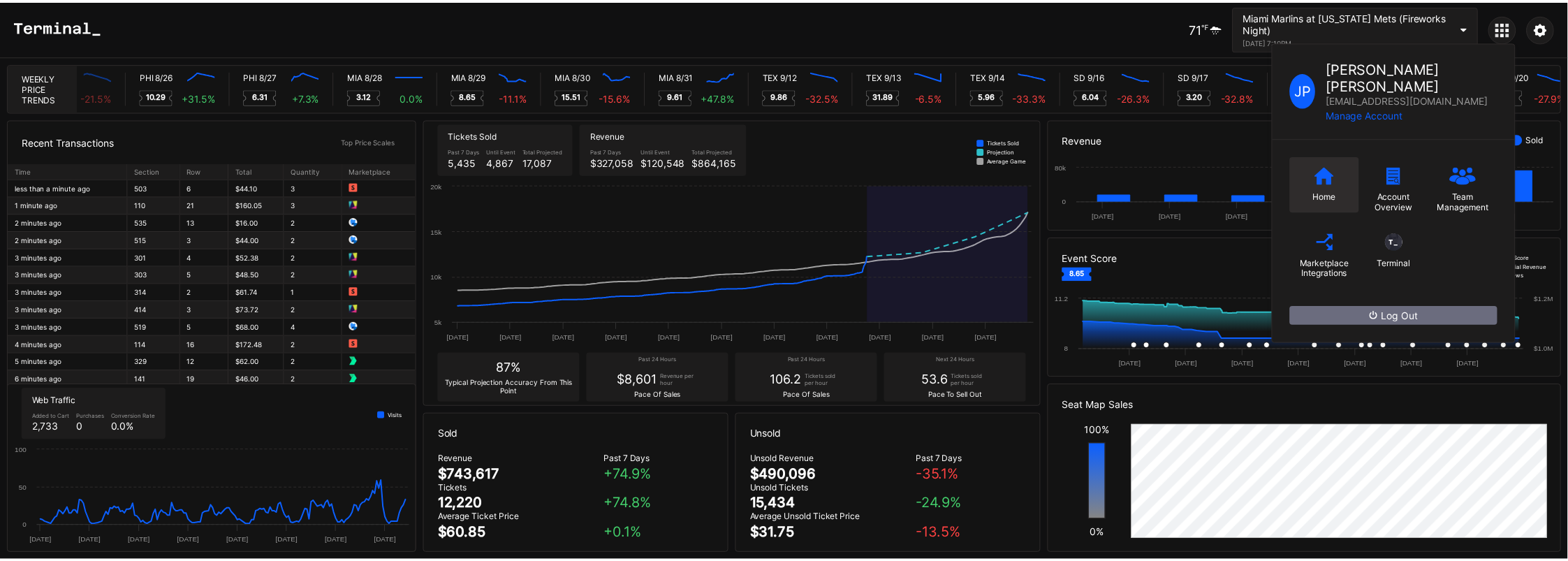
scroll to position [0, 6768]
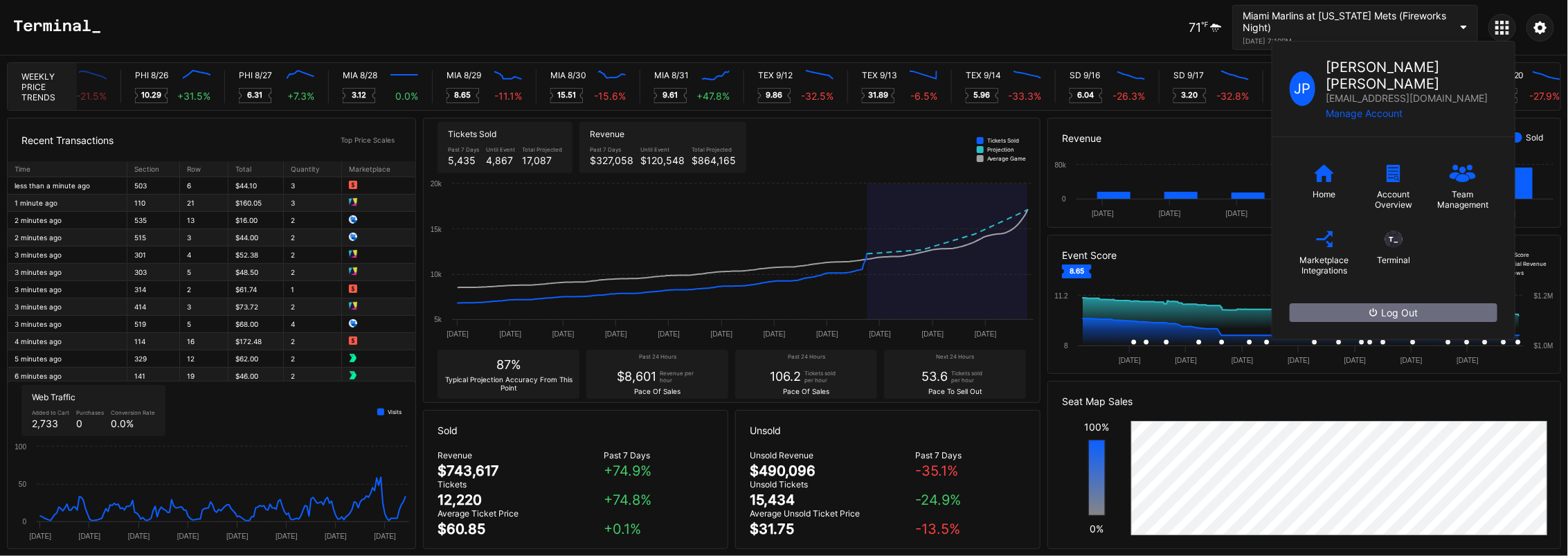
click at [1338, 174] on div "Home" at bounding box center [1324, 182] width 70 height 55
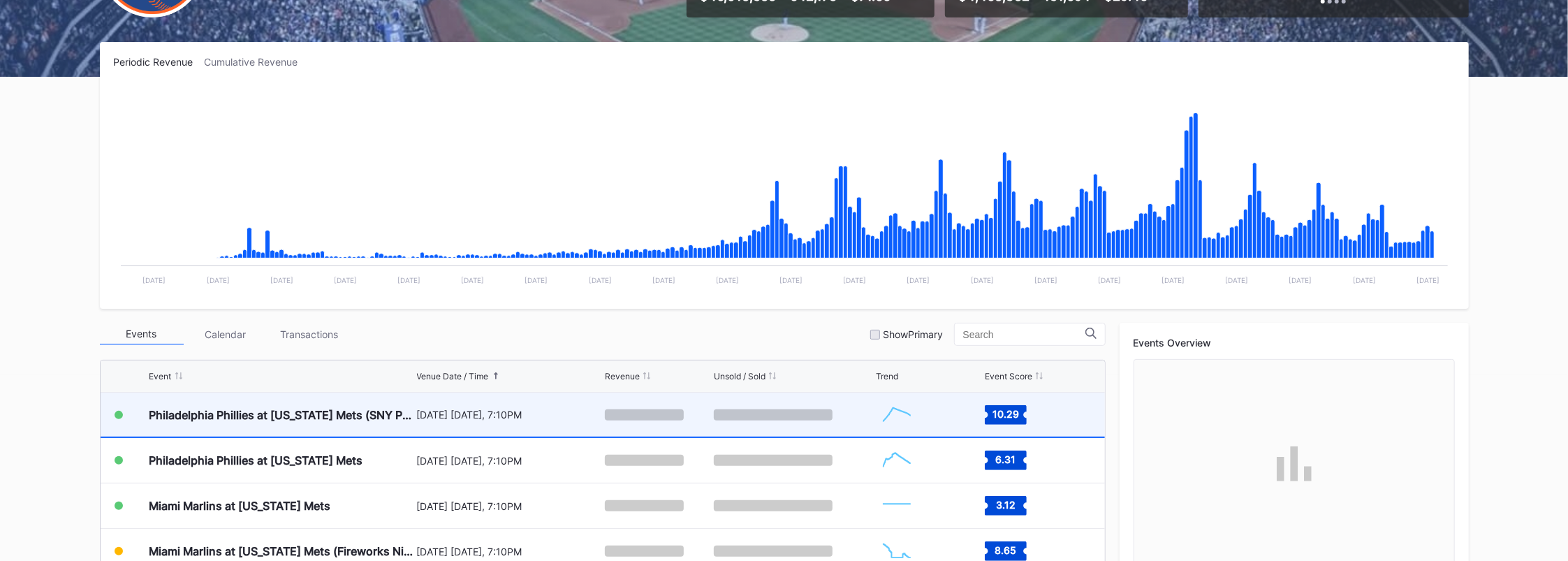
scroll to position [2952, 0]
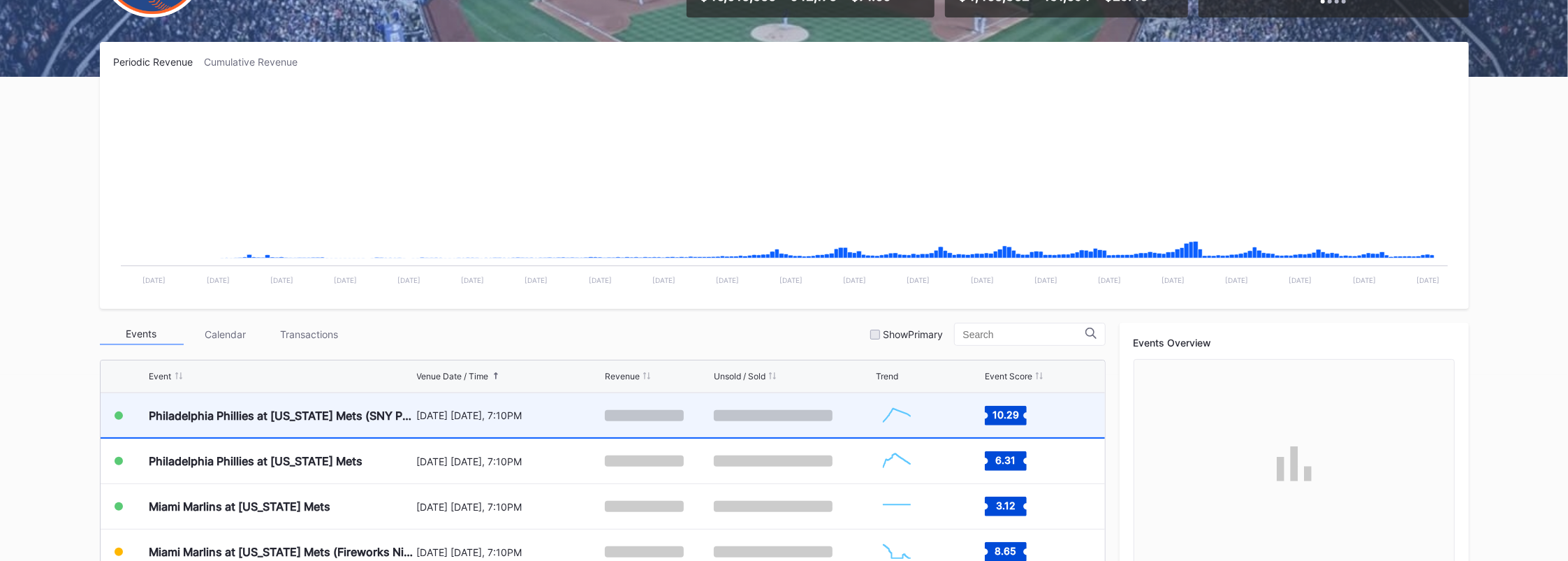
click at [254, 403] on div "Philadelphia Phillies at [US_STATE] Mets (SNY Players Pins Featuring [PERSON_NA…" at bounding box center [282, 415] width 264 height 44
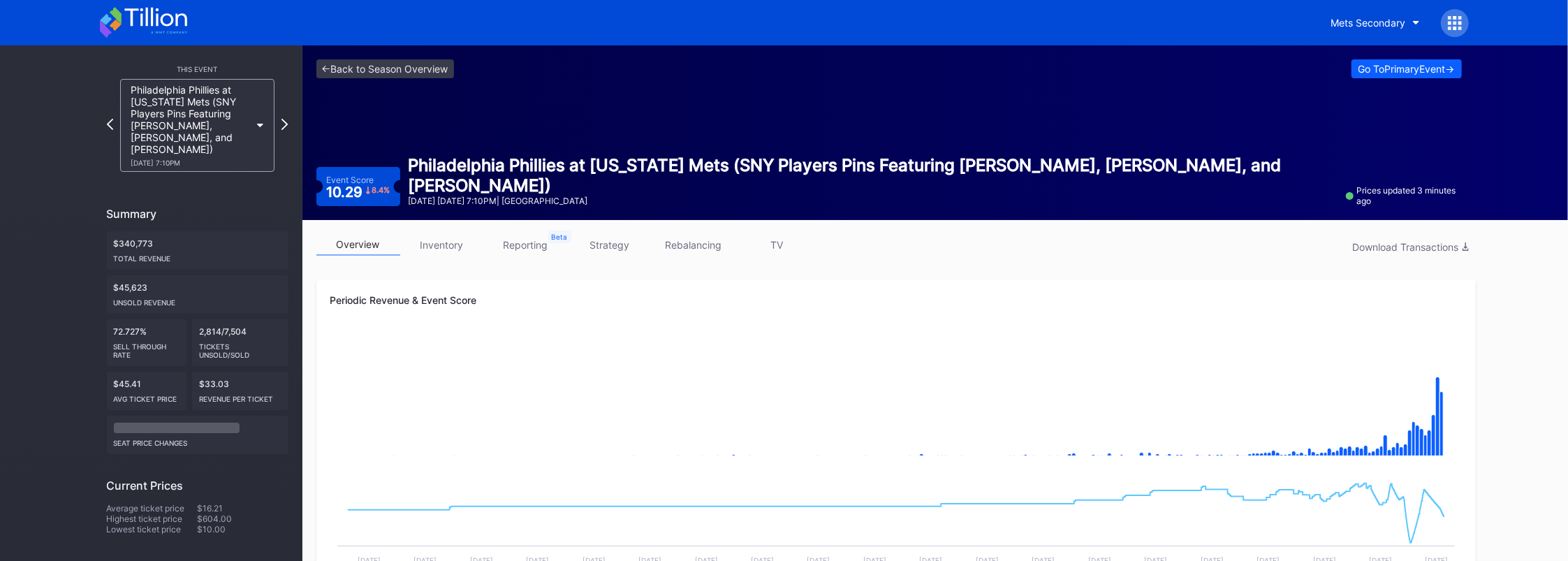
click at [414, 239] on link "inventory" at bounding box center [441, 245] width 84 height 22
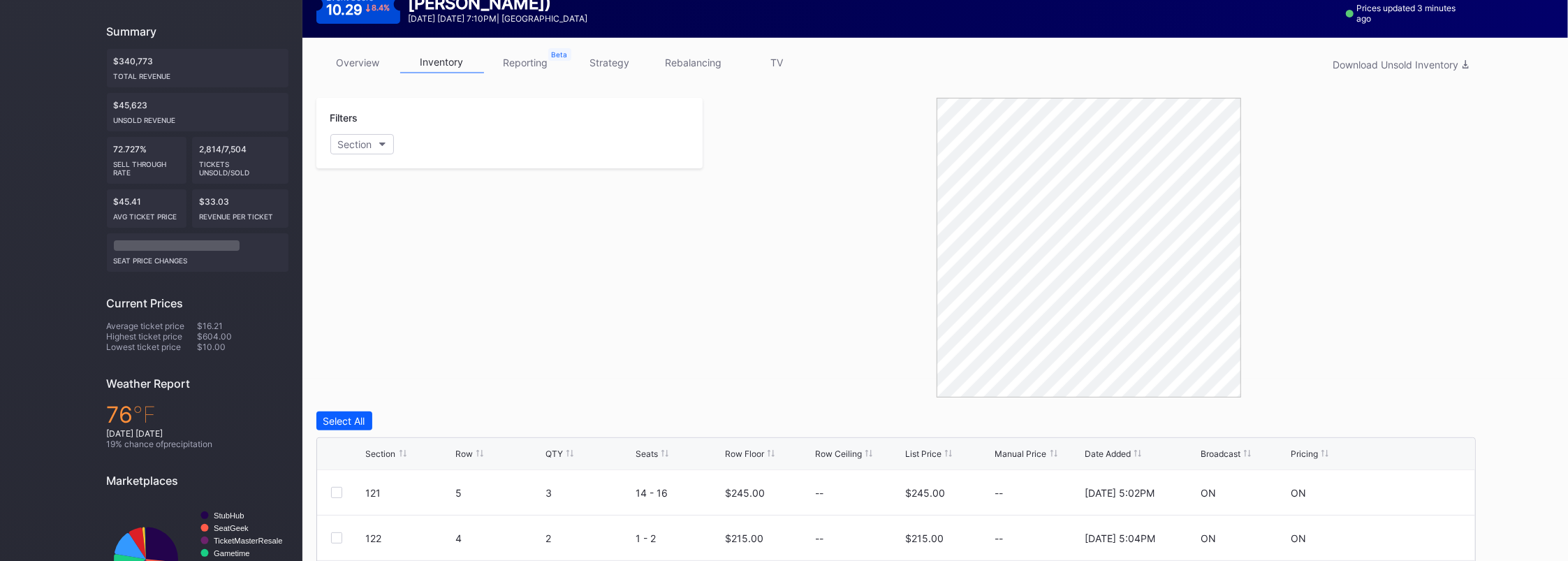
scroll to position [186, 0]
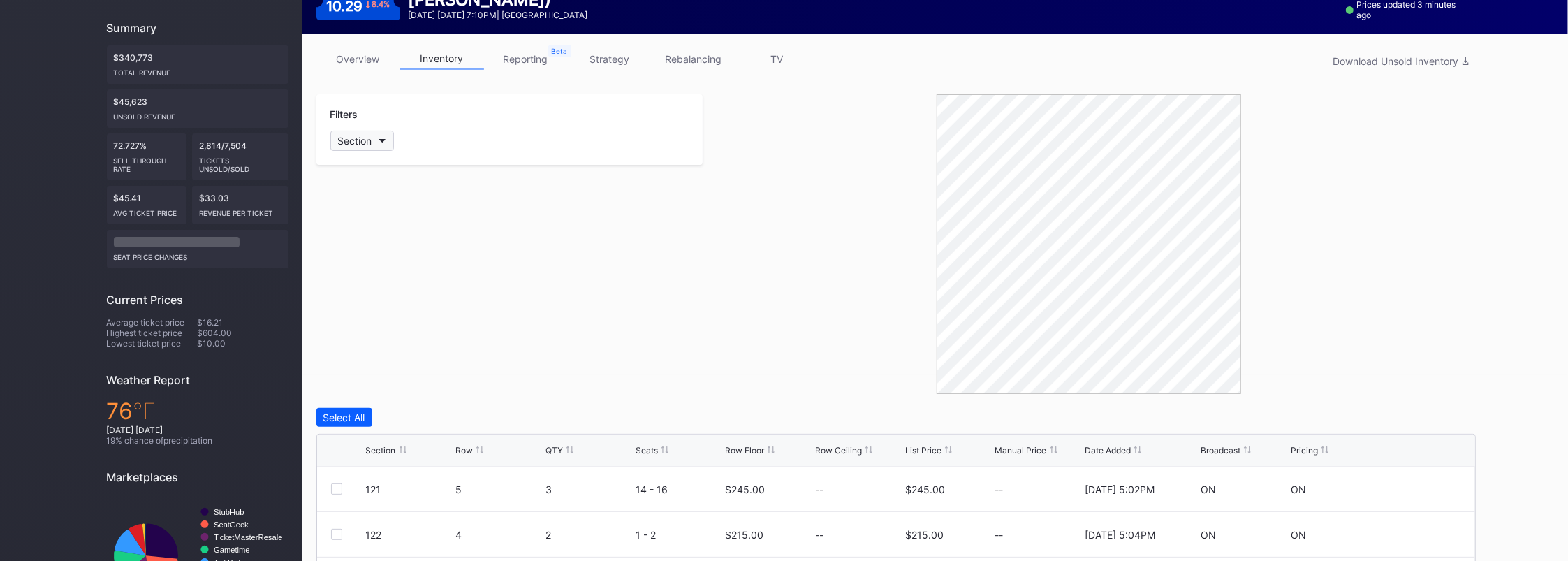
click at [381, 139] on icon "button" at bounding box center [383, 140] width 7 height 4
click at [354, 366] on div "A" at bounding box center [412, 361] width 162 height 26
